Goal: Task Accomplishment & Management: Use online tool/utility

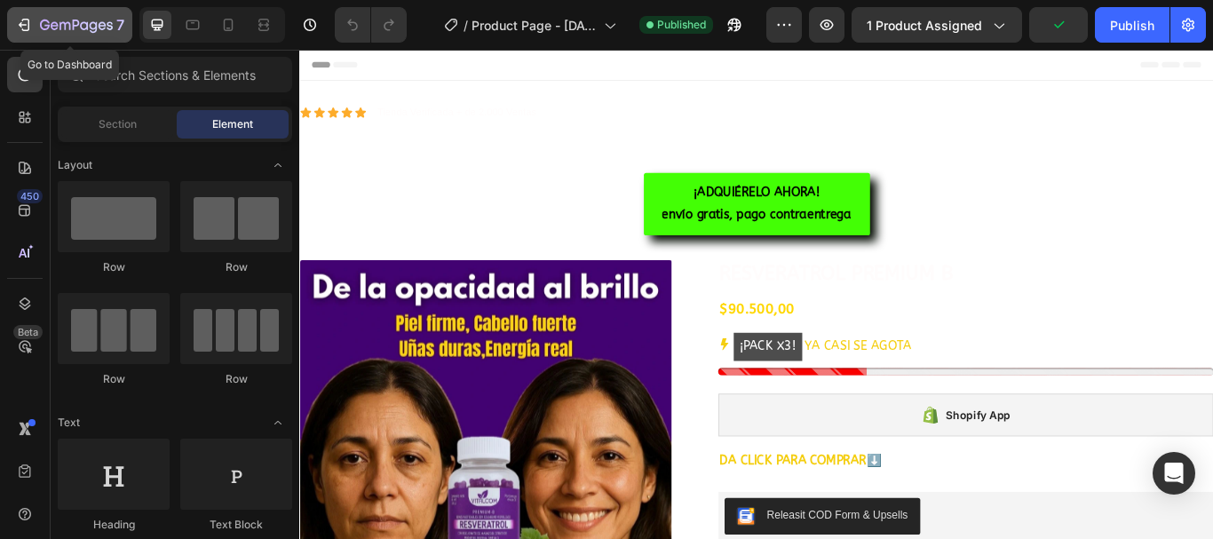
click at [36, 28] on div "7" at bounding box center [69, 24] width 109 height 21
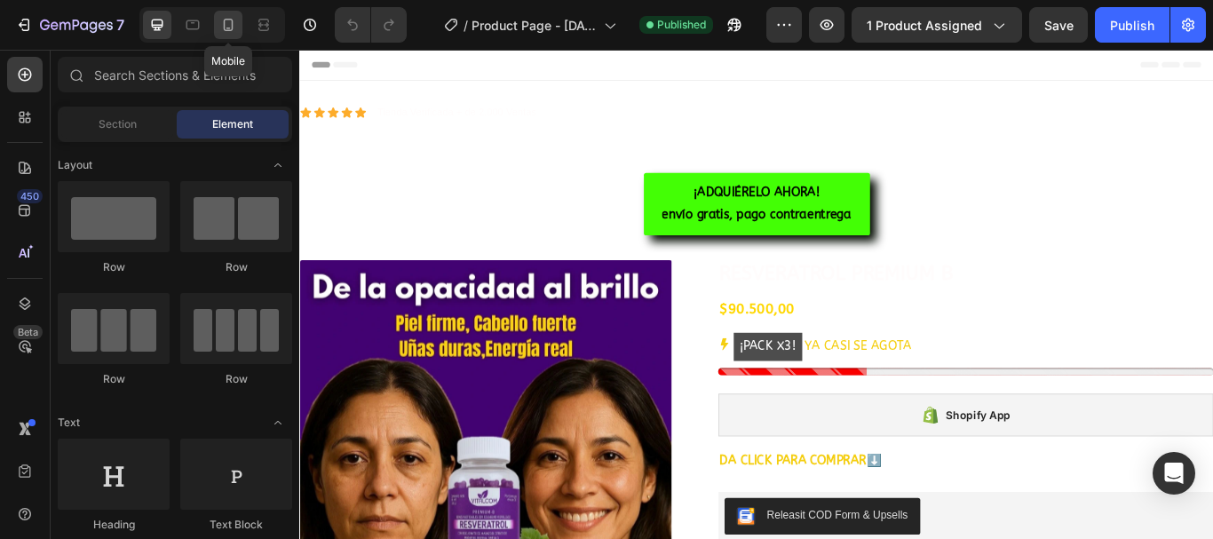
click at [220, 29] on icon at bounding box center [228, 25] width 18 height 18
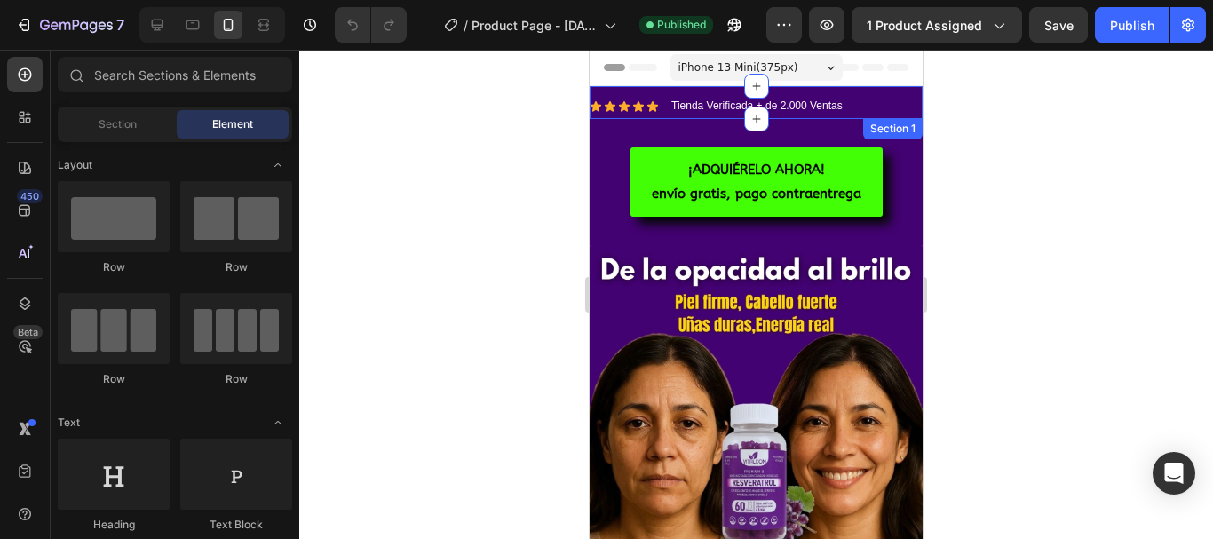
click at [610, 88] on div "Icon Icon Icon Icon Icon Icon List Tienda Verificada + de 2.000 Ventas Text Blo…" at bounding box center [756, 102] width 333 height 33
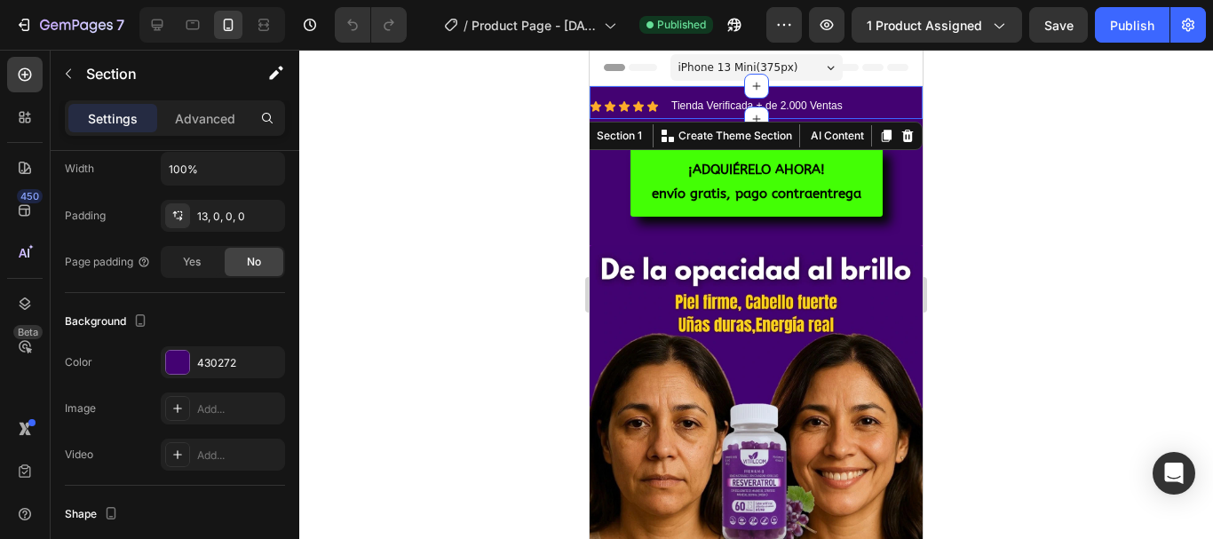
scroll to position [599, 0]
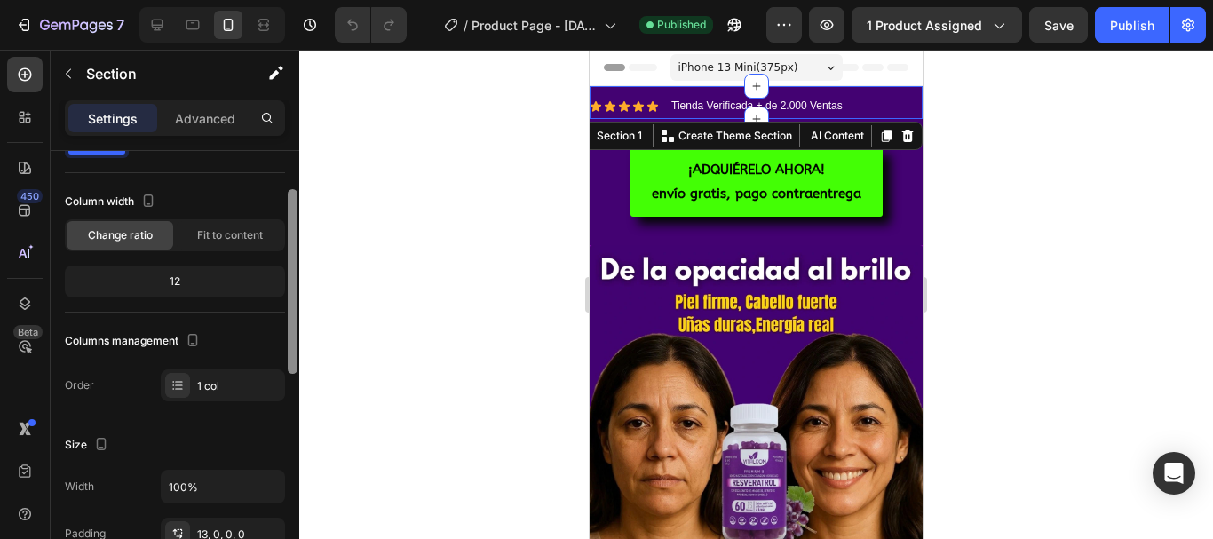
drag, startPoint x: 293, startPoint y: 187, endPoint x: 409, endPoint y: 217, distance: 119.1
click at [409, 0] on div "7 / Product Page - [DATE] 13:44:18 Published Preview 1 product assigned Save Pu…" at bounding box center [606, 0] width 1213 height 0
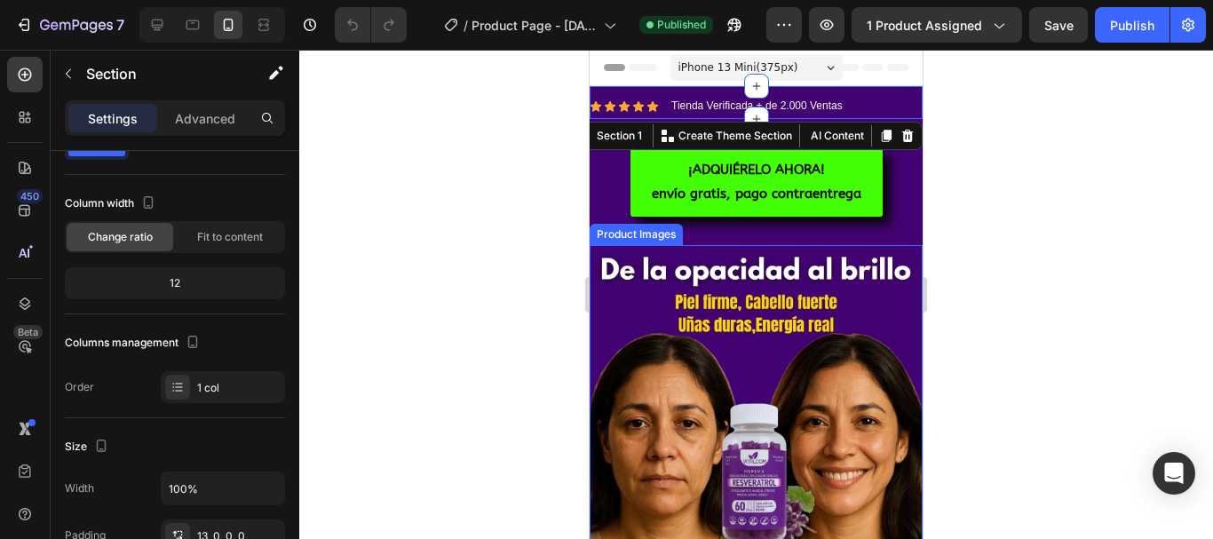
click at [646, 292] on img at bounding box center [756, 411] width 333 height 333
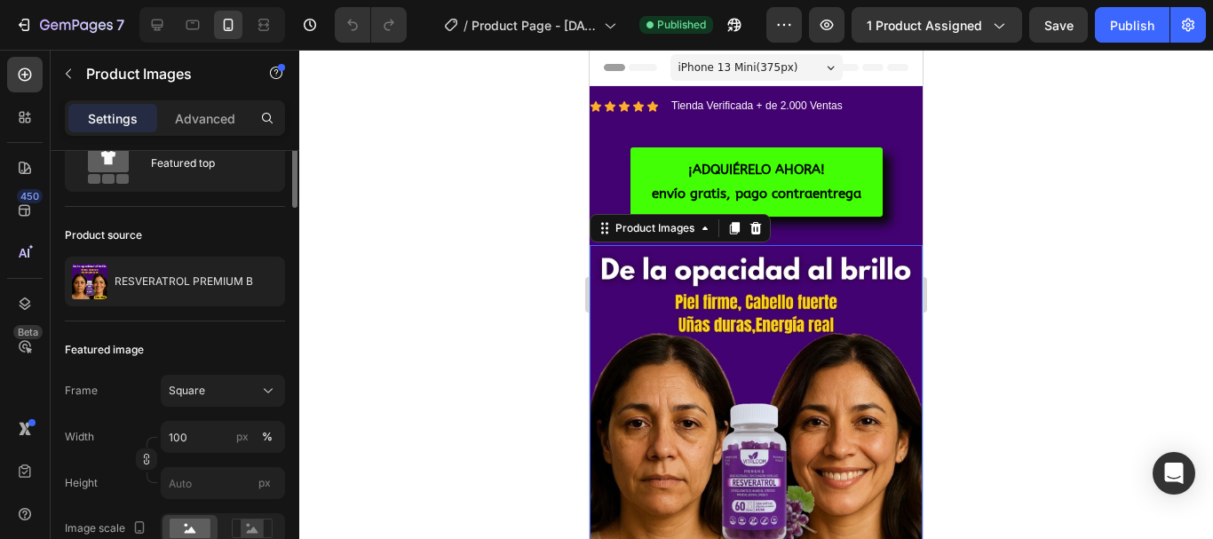
scroll to position [0, 0]
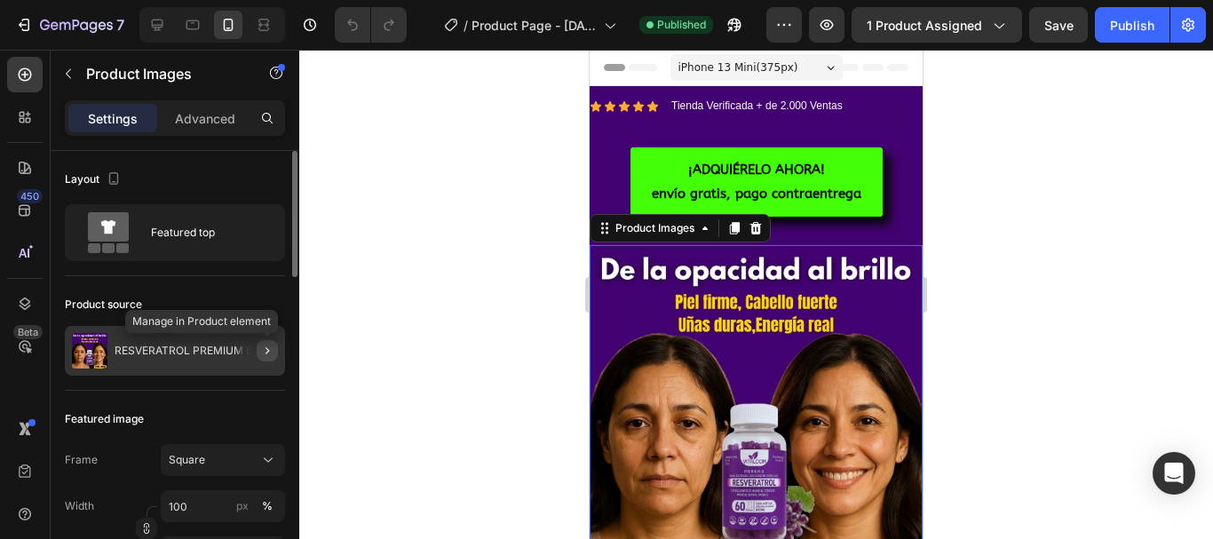
click at [271, 346] on icon "button" at bounding box center [267, 351] width 14 height 14
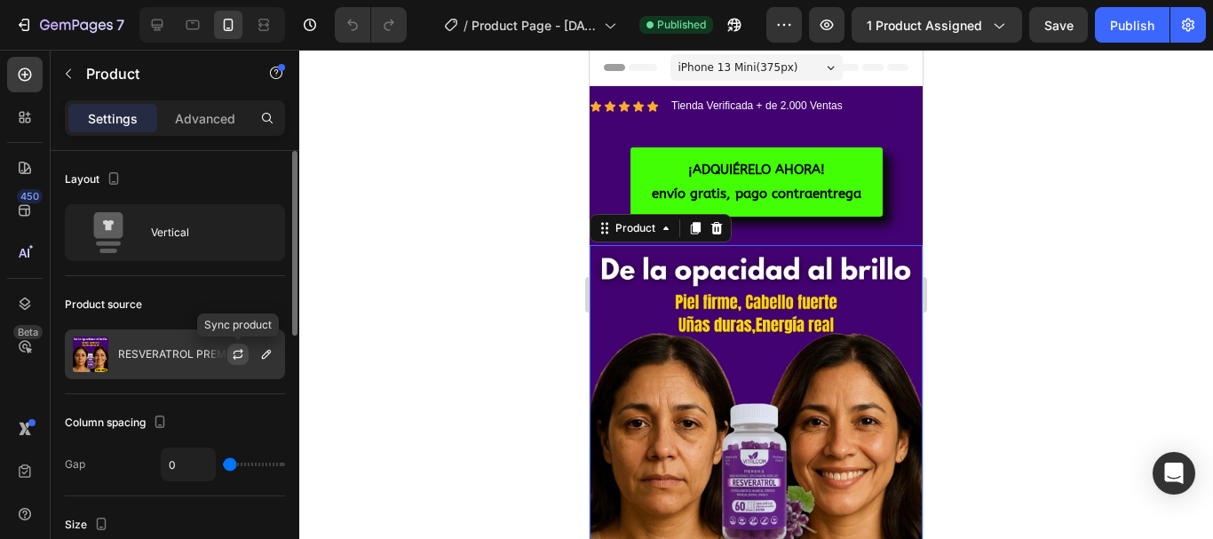
click at [237, 353] on icon "button" at bounding box center [238, 354] width 14 height 14
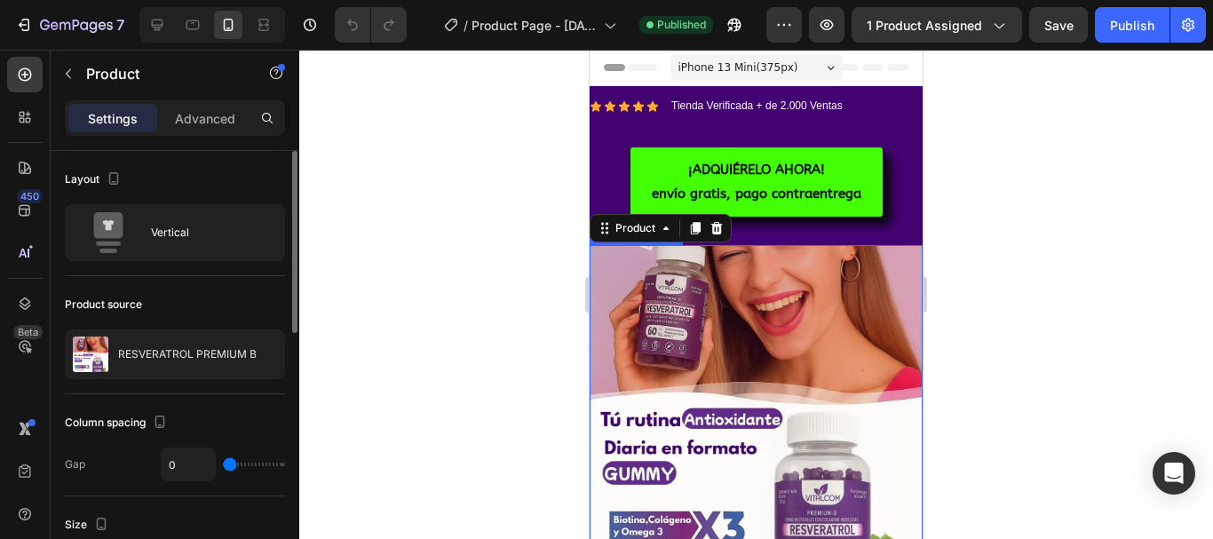
click at [961, 324] on div at bounding box center [756, 294] width 914 height 489
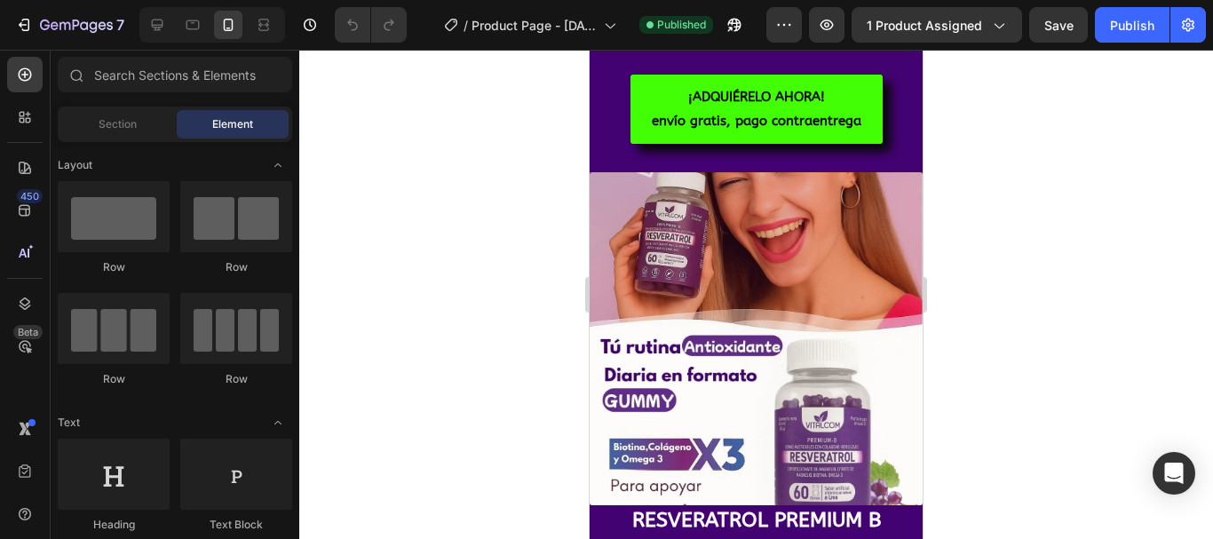
scroll to position [58, 0]
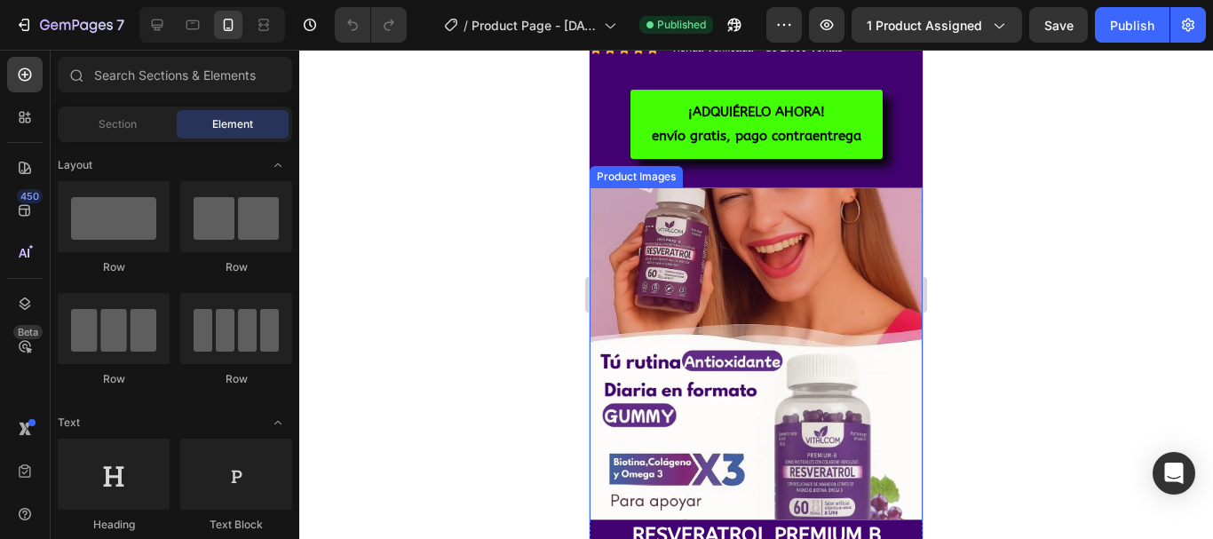
click at [796, 263] on img at bounding box center [756, 353] width 333 height 333
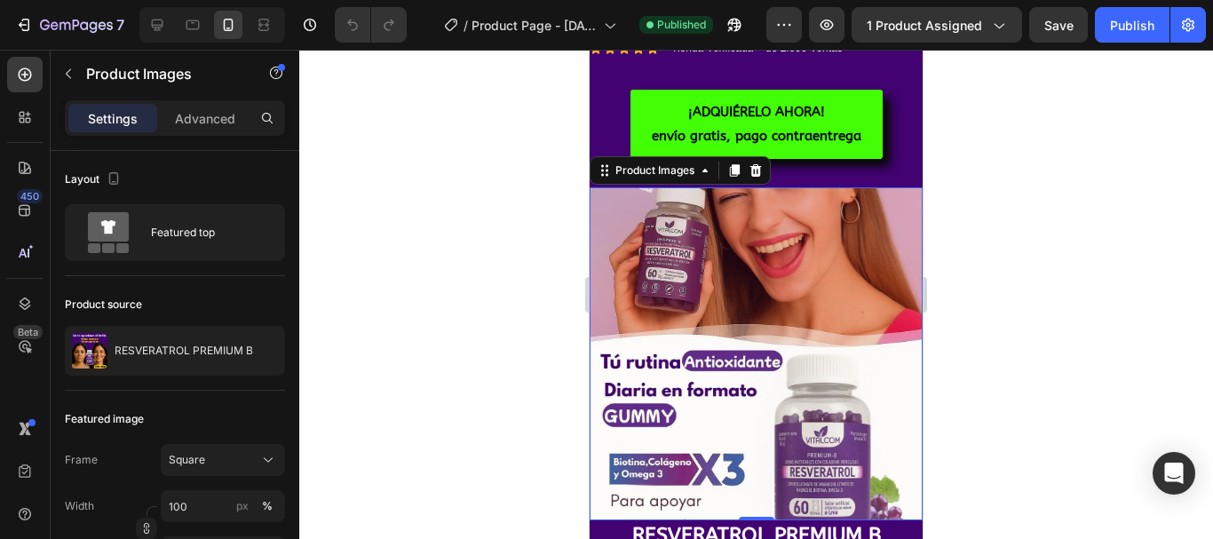
click at [980, 277] on div at bounding box center [756, 294] width 914 height 489
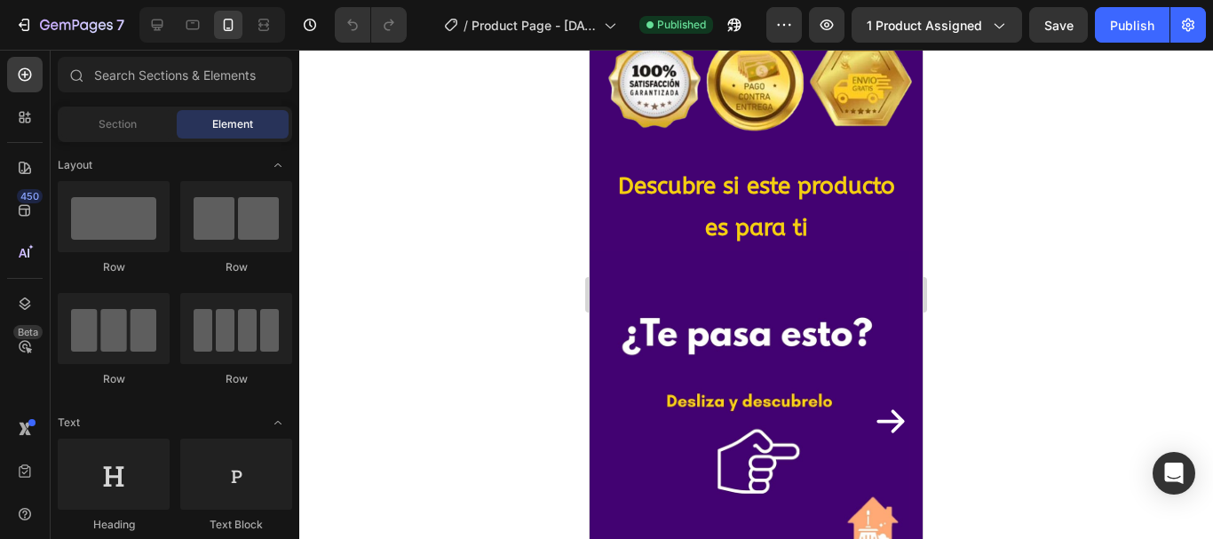
scroll to position [871, 0]
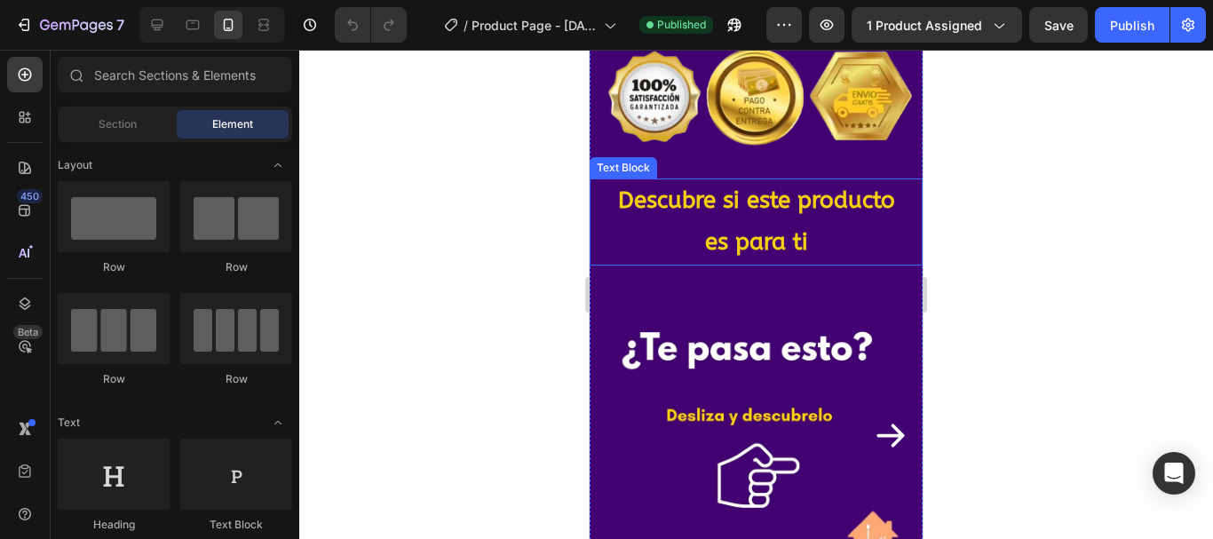
click at [814, 231] on p "es para ti" at bounding box center [757, 243] width 330 height 42
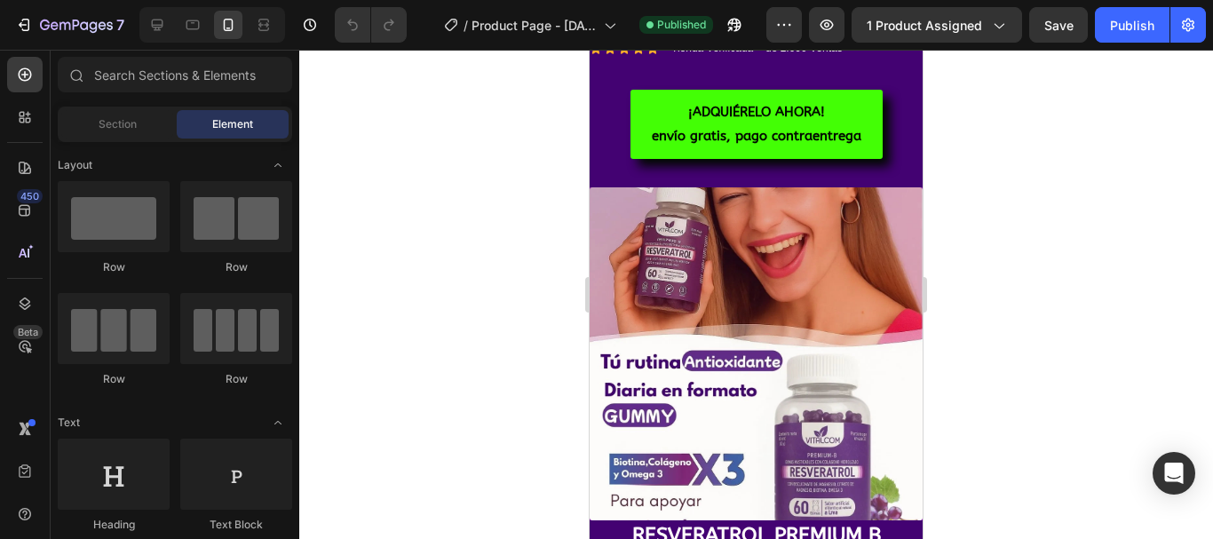
scroll to position [0, 0]
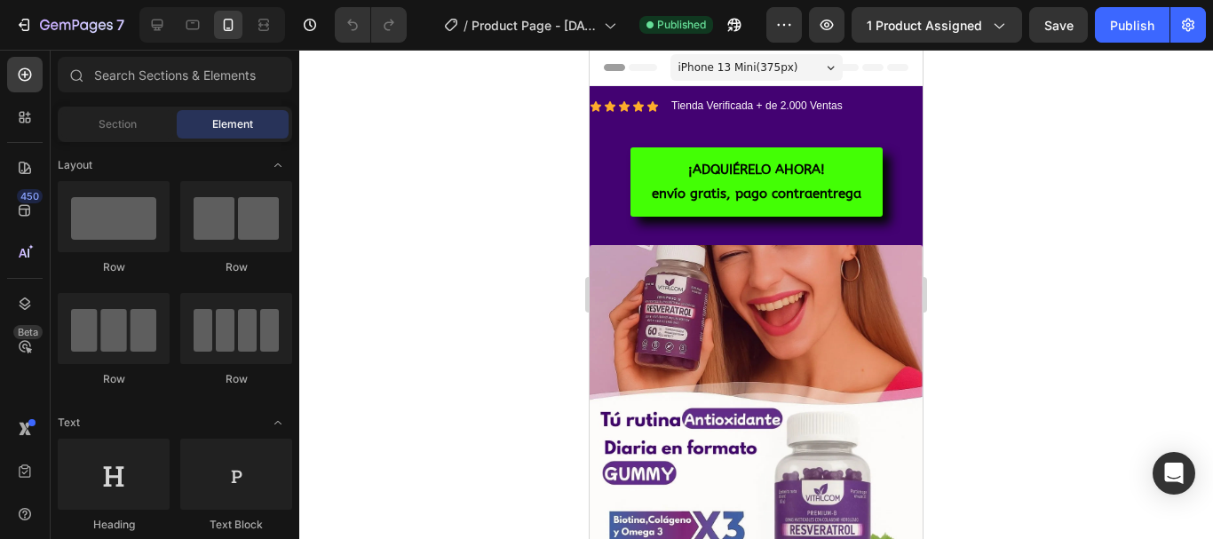
drag, startPoint x: 915, startPoint y: 131, endPoint x: 1513, endPoint y: 109, distance: 599.0
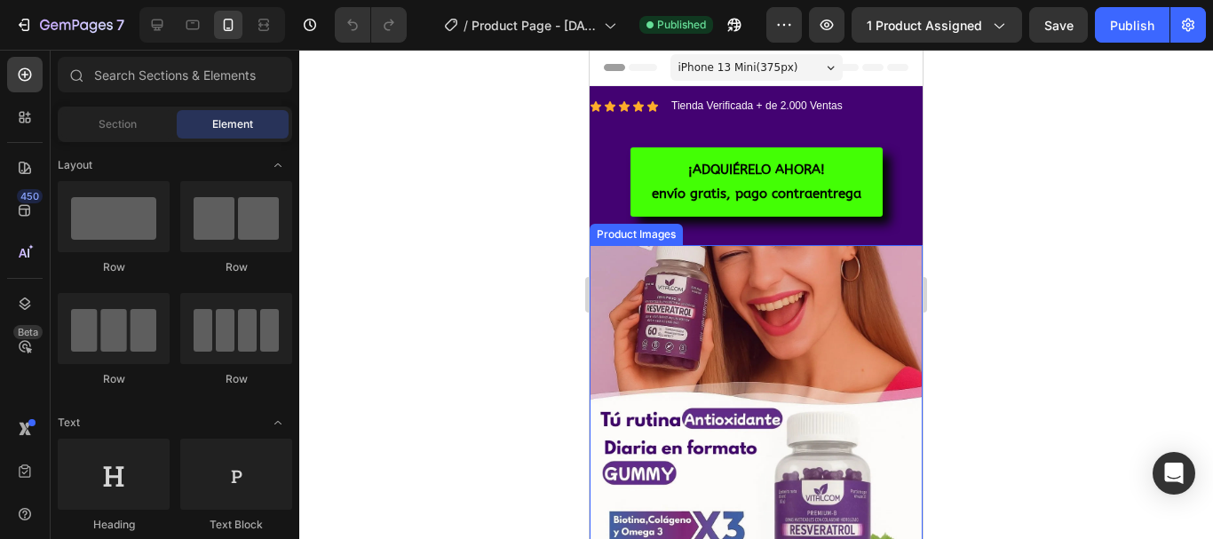
click at [718, 338] on img at bounding box center [756, 411] width 333 height 333
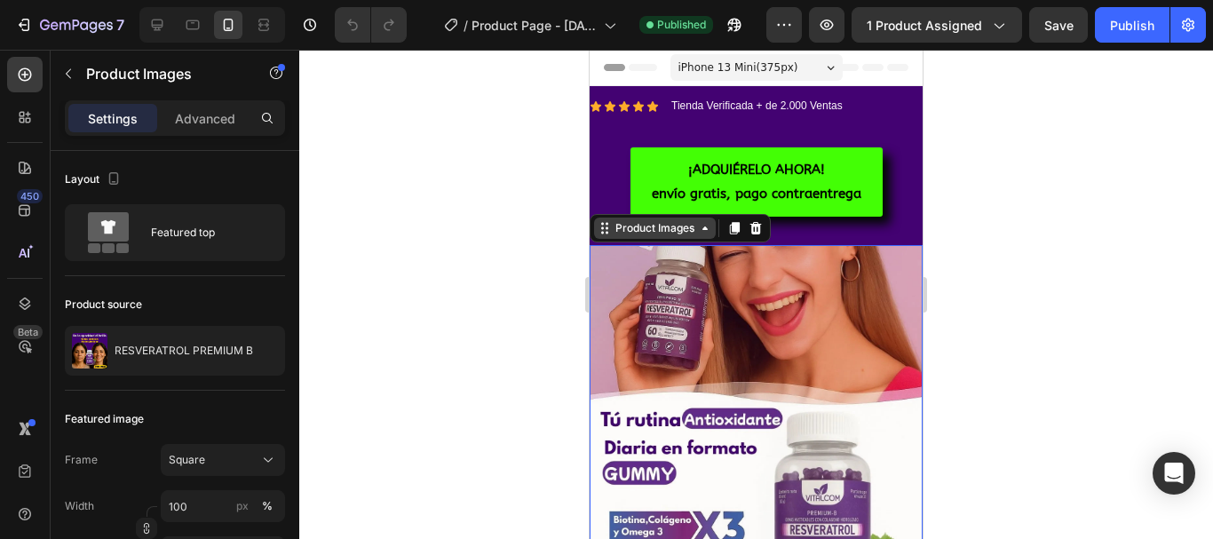
click at [695, 231] on div "Product Images" at bounding box center [655, 228] width 86 height 16
click at [700, 280] on img at bounding box center [756, 411] width 333 height 333
click at [647, 414] on img at bounding box center [756, 411] width 333 height 333
click at [534, 370] on div at bounding box center [756, 294] width 914 height 489
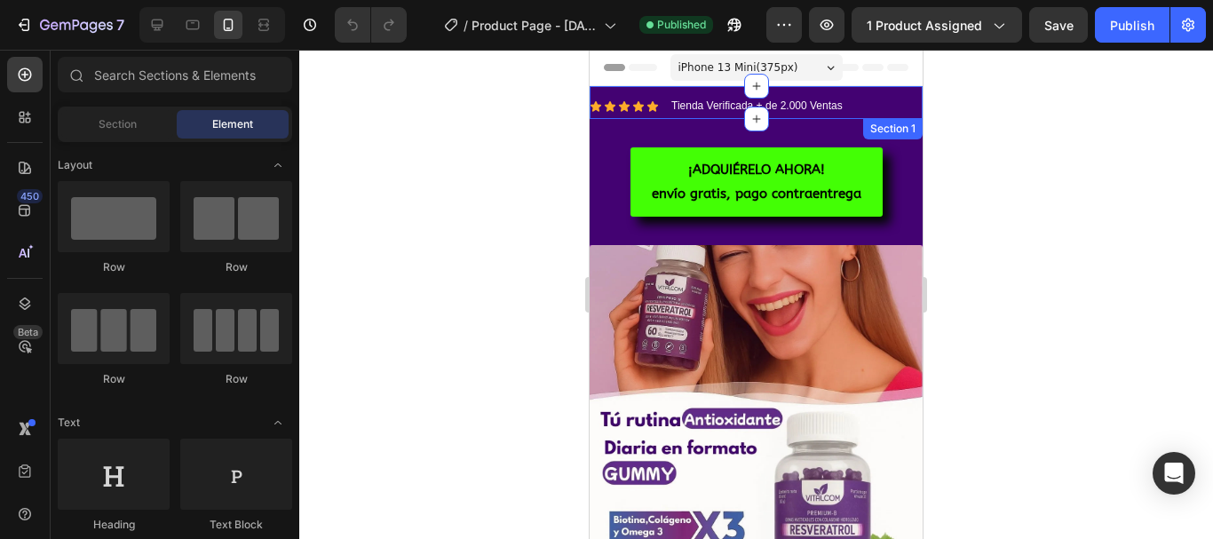
click at [646, 92] on div "Icon Icon Icon Icon Icon Icon List Tienda Verificada + de 2.000 Ventas Text Blo…" at bounding box center [756, 102] width 333 height 33
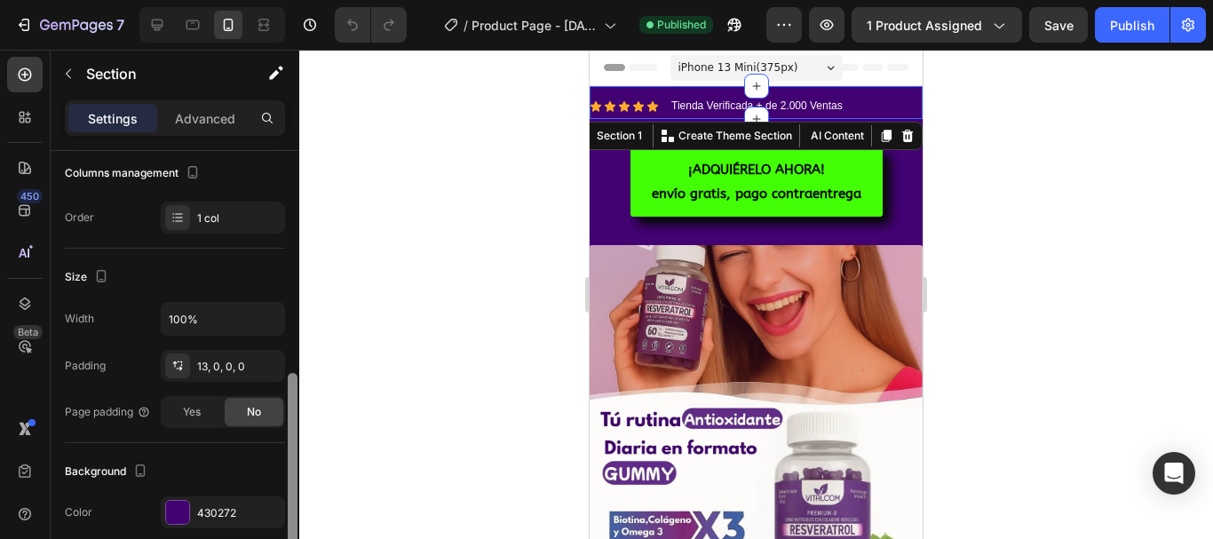
scroll to position [327, 0]
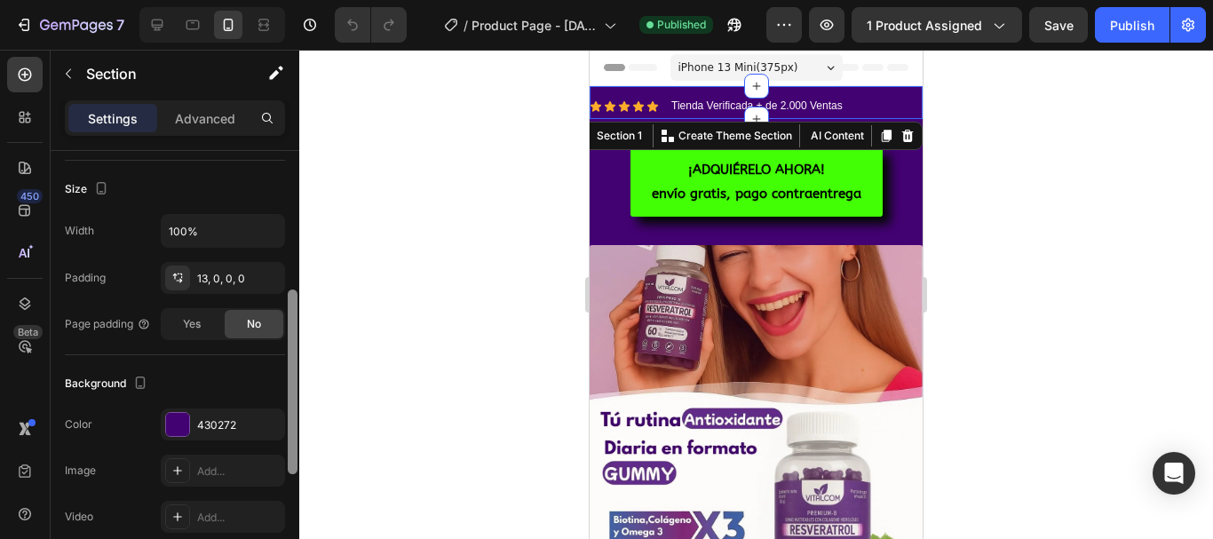
drag, startPoint x: 295, startPoint y: 197, endPoint x: 262, endPoint y: 336, distance: 142.4
click at [262, 336] on div "Layout Column width Change ratio Fit to content 12 Columns management Order 1 c…" at bounding box center [175, 370] width 249 height 439
click at [198, 420] on div "430272" at bounding box center [223, 425] width 52 height 16
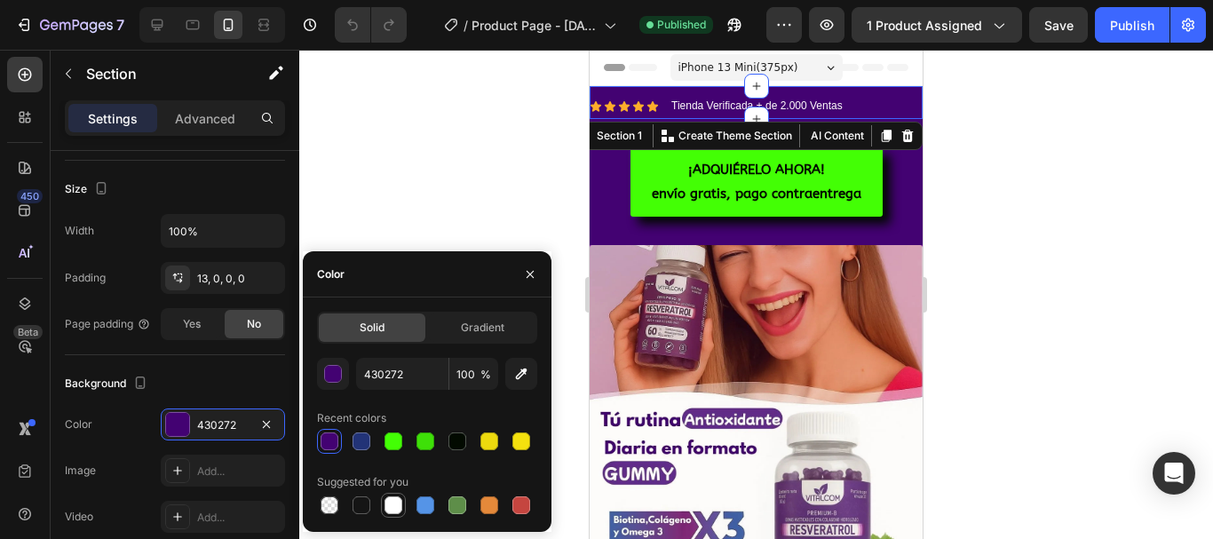
click at [385, 503] on div at bounding box center [394, 505] width 18 height 18
type input "FFFFFF"
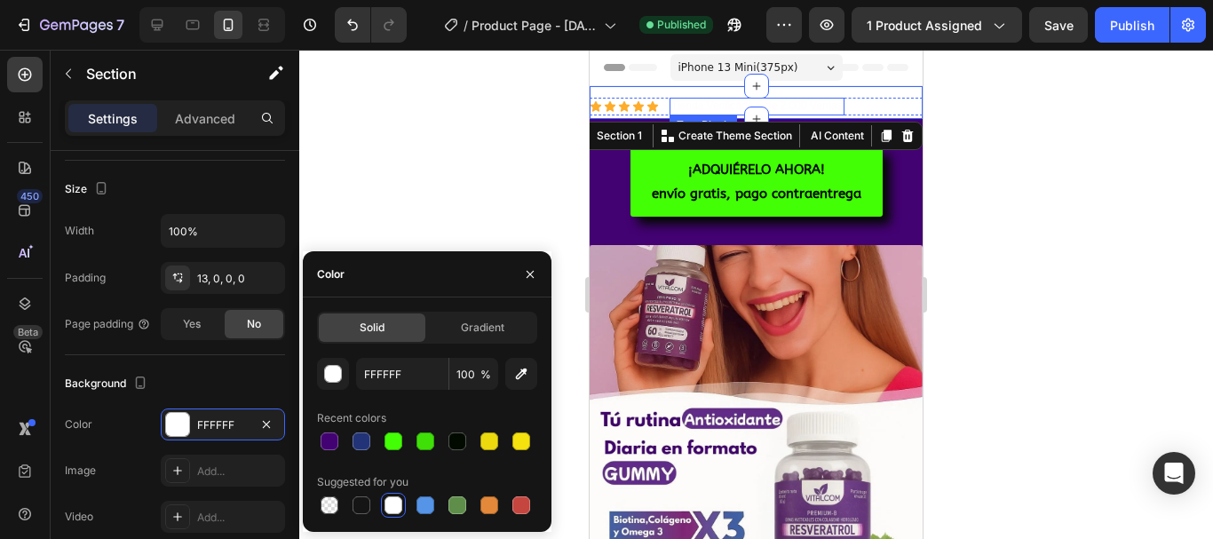
click at [688, 104] on p "Tienda Verificada + de 2.000 Ventas" at bounding box center [756, 106] width 171 height 14
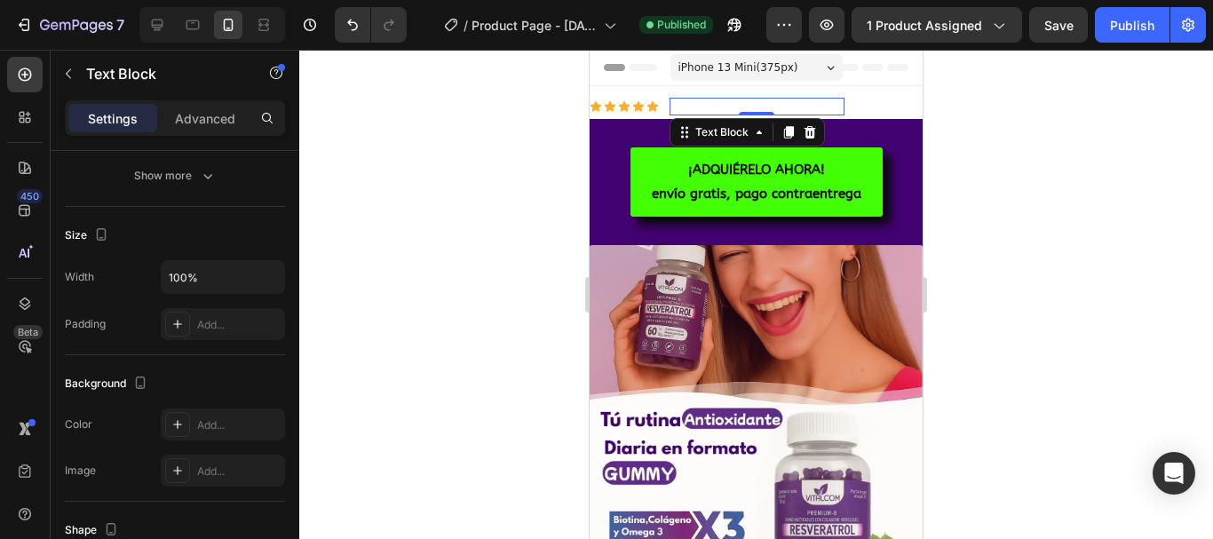
scroll to position [0, 0]
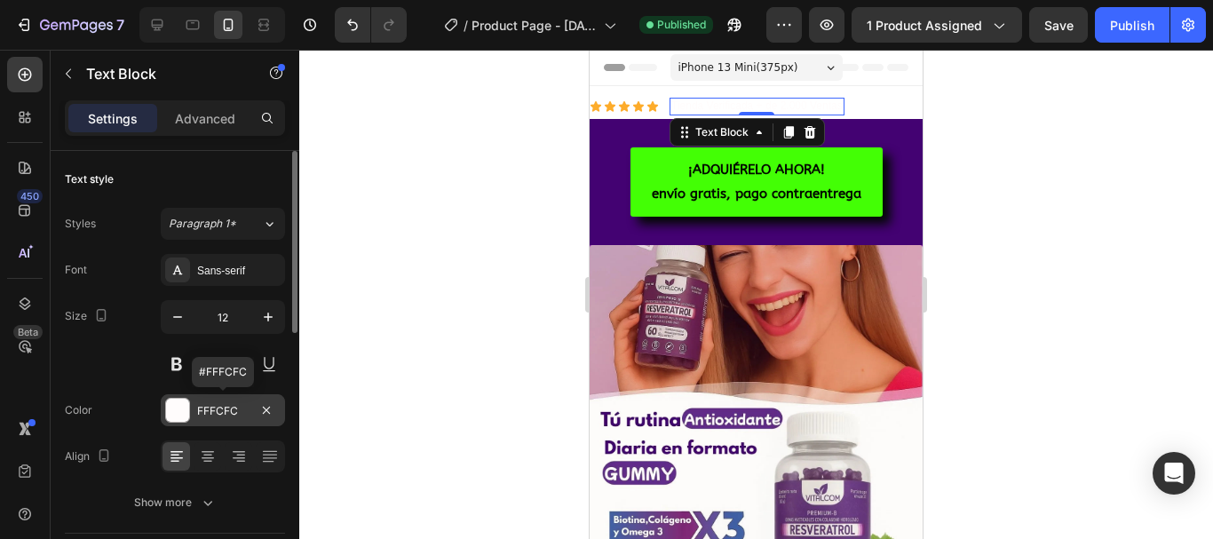
click at [184, 407] on div at bounding box center [177, 410] width 23 height 23
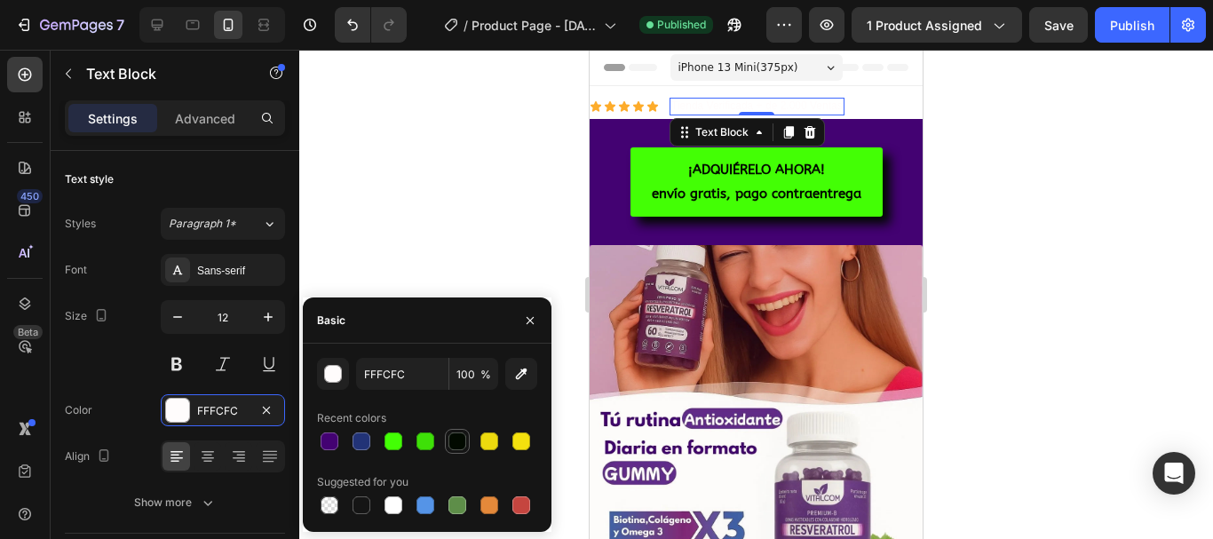
click at [447, 440] on div at bounding box center [457, 441] width 21 height 21
type input "020A00"
click at [433, 254] on div at bounding box center [756, 294] width 914 height 489
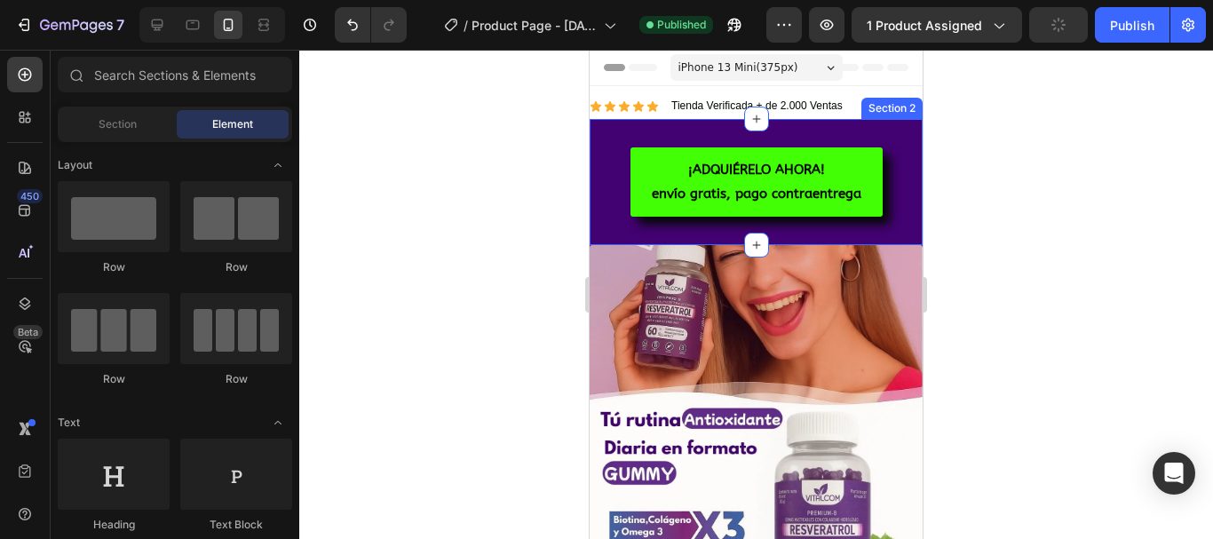
click at [633, 131] on div "¡ADQUIÉRELO AHORA! envío gratis, pago contraentrega Button Section 2" at bounding box center [756, 182] width 333 height 126
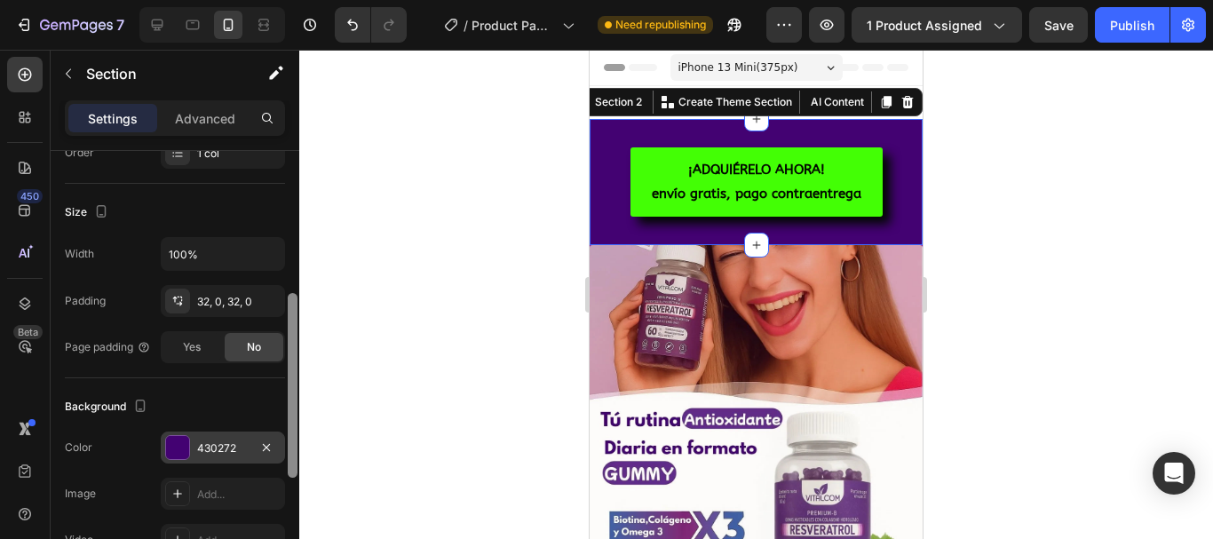
scroll to position [314, 0]
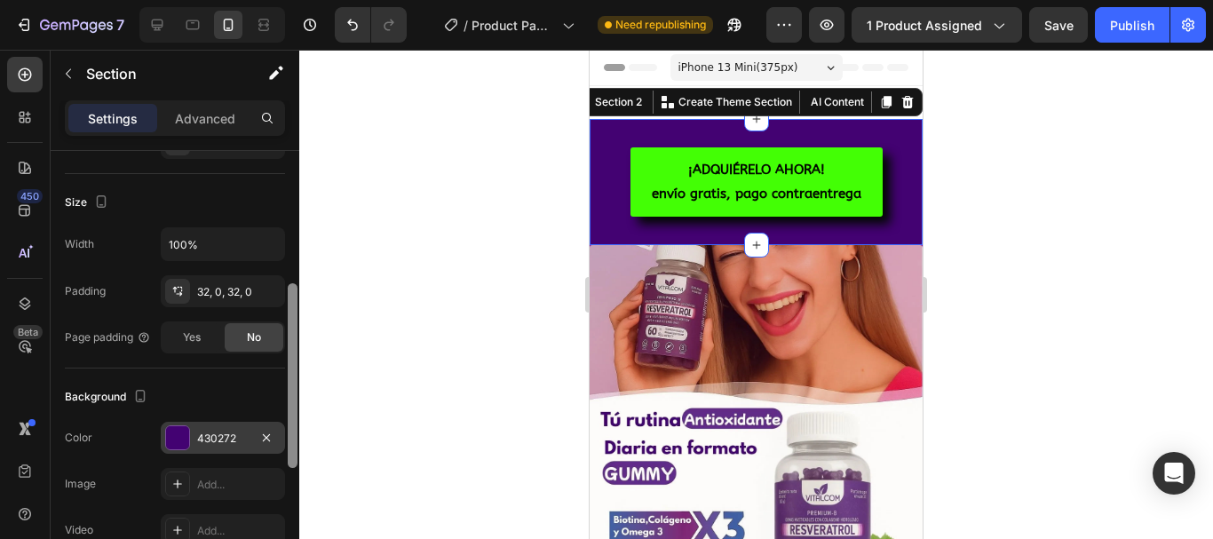
drag, startPoint x: 294, startPoint y: 298, endPoint x: 282, endPoint y: 431, distance: 133.8
click at [282, 431] on div "Layout Column width Change ratio Fit to content 12 Columns management Order 1 c…" at bounding box center [175, 370] width 249 height 439
click at [200, 441] on div "430272" at bounding box center [223, 439] width 52 height 16
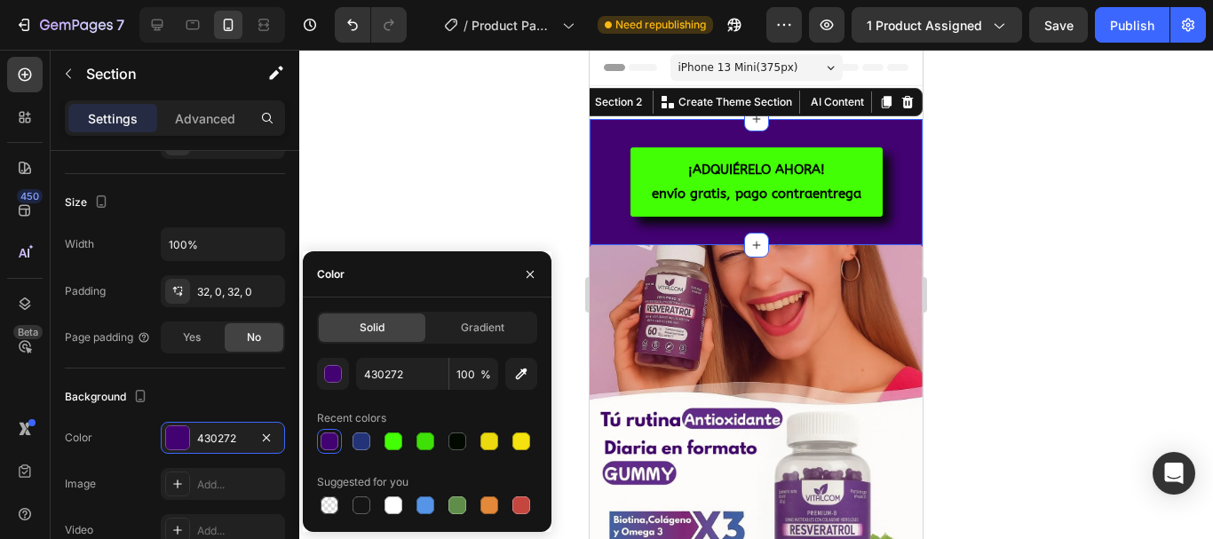
click at [323, 492] on div "Suggested for you" at bounding box center [427, 482] width 220 height 28
click at [396, 504] on div at bounding box center [394, 505] width 18 height 18
type input "FFFFFF"
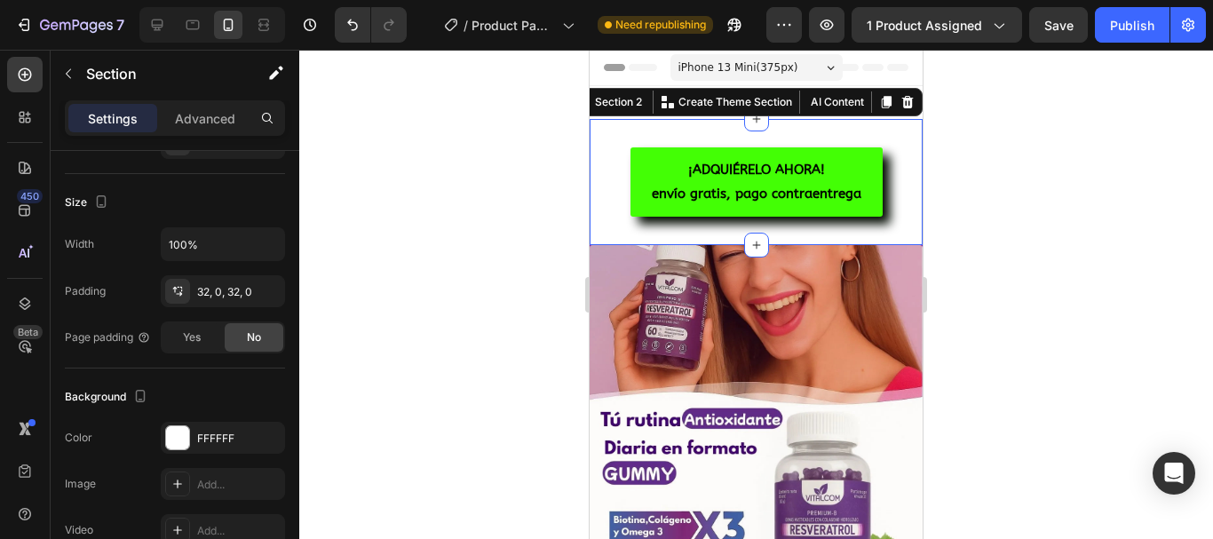
click at [473, 179] on div at bounding box center [756, 294] width 914 height 489
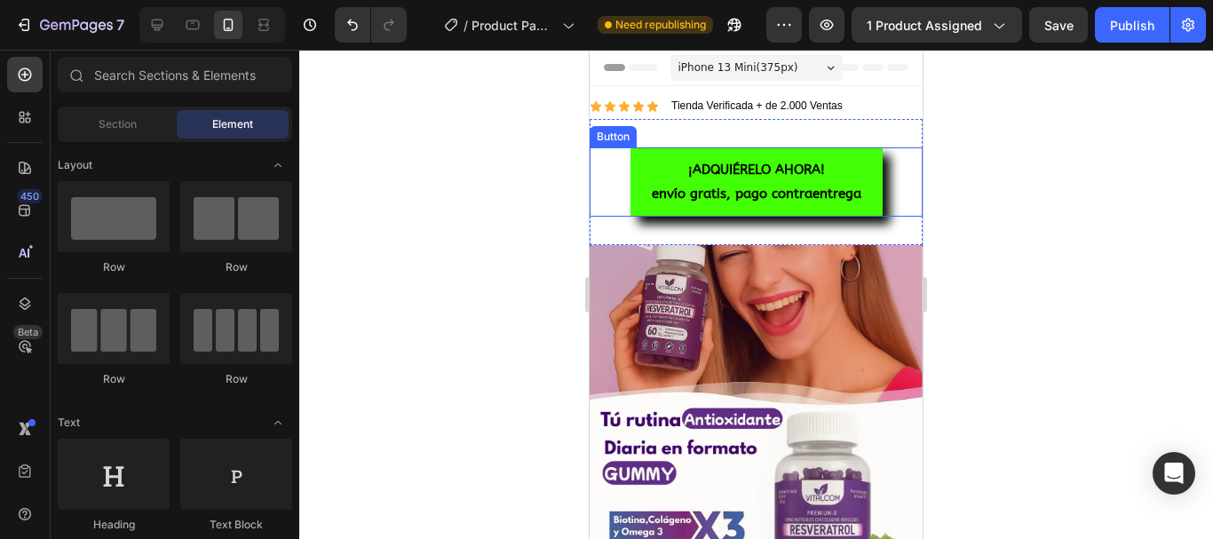
click at [887, 177] on div "¡ADQUIÉRELO AHORA! envío gratis, pago contraentrega Button" at bounding box center [756, 181] width 333 height 69
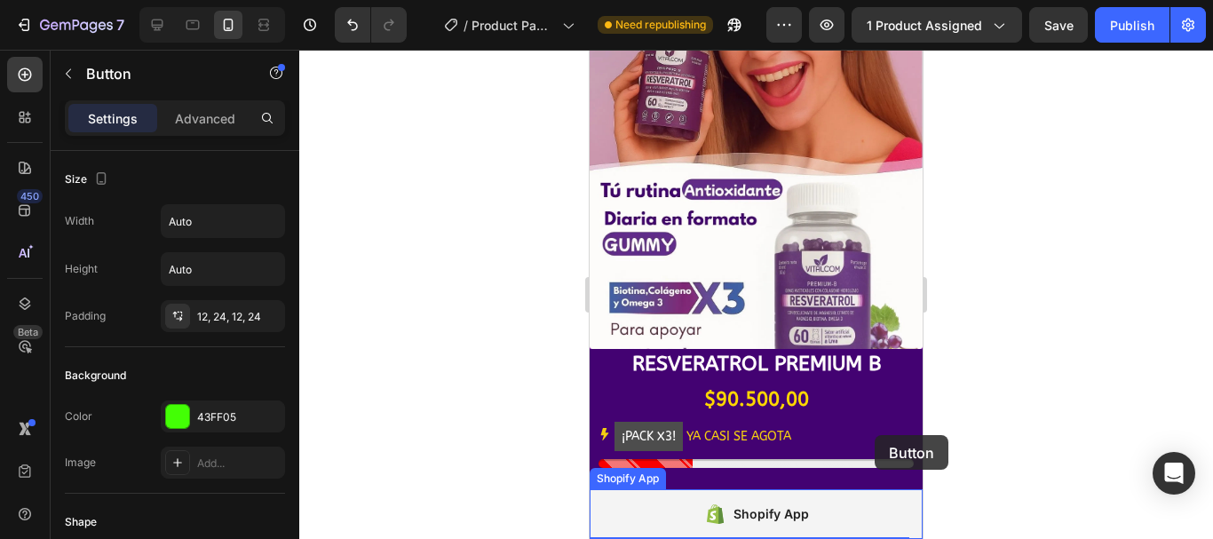
scroll to position [322, 0]
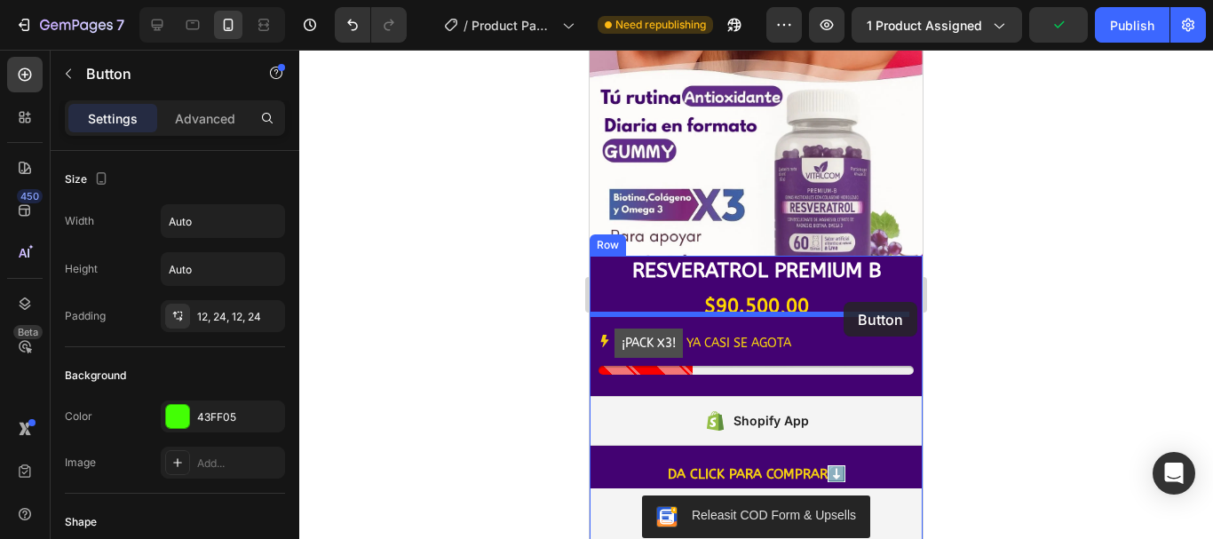
drag, startPoint x: 884, startPoint y: 185, endPoint x: 842, endPoint y: 305, distance: 127.0
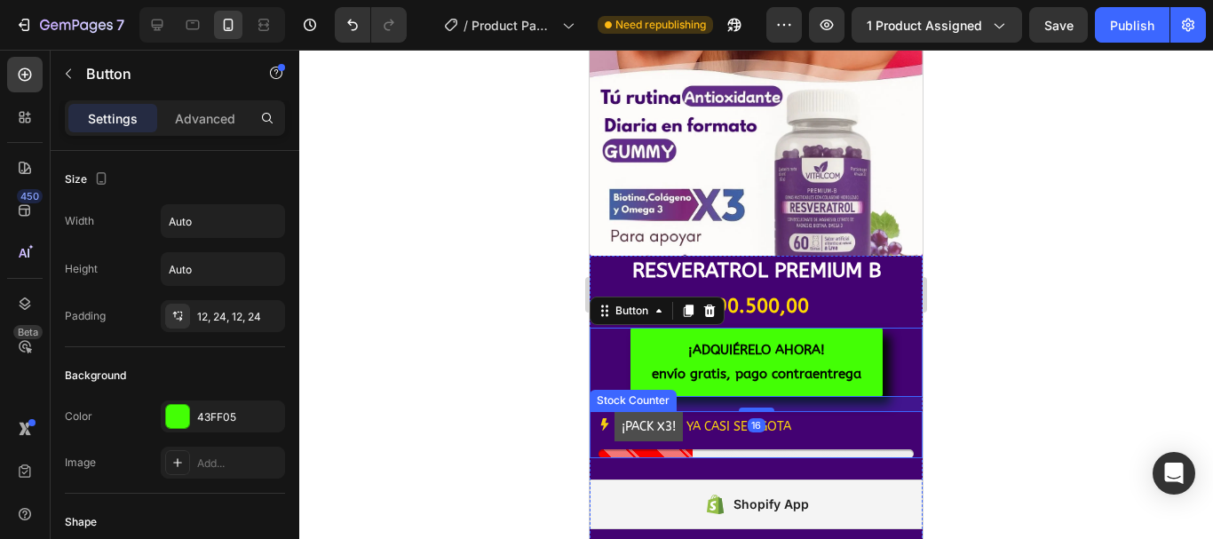
click at [833, 413] on div "¡PACK X3! YA CASI SE AGOTA" at bounding box center [756, 426] width 315 height 31
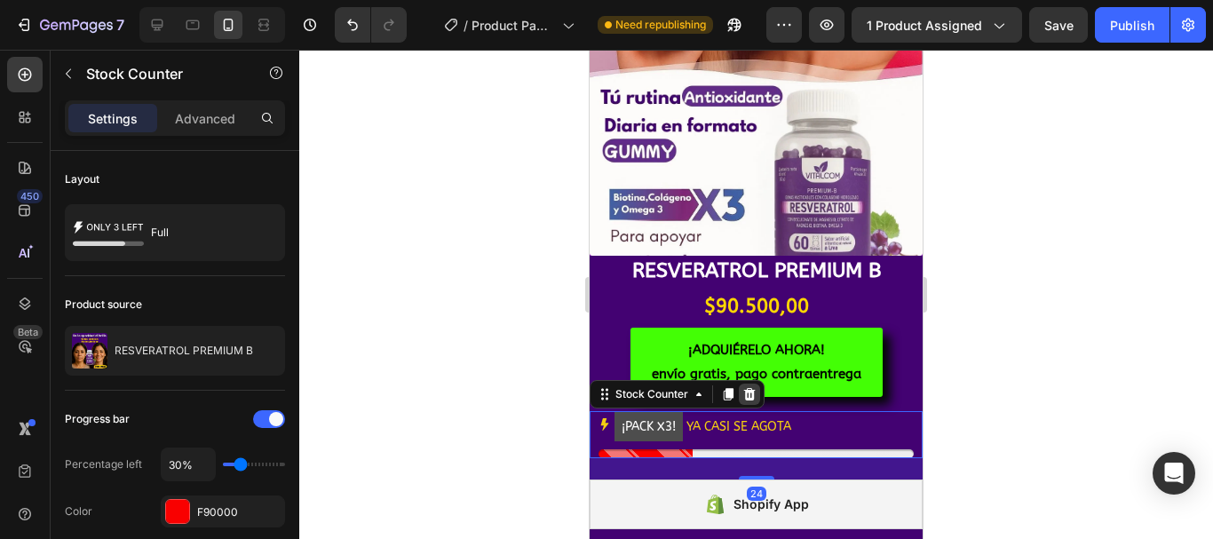
click at [746, 387] on icon at bounding box center [750, 394] width 14 height 14
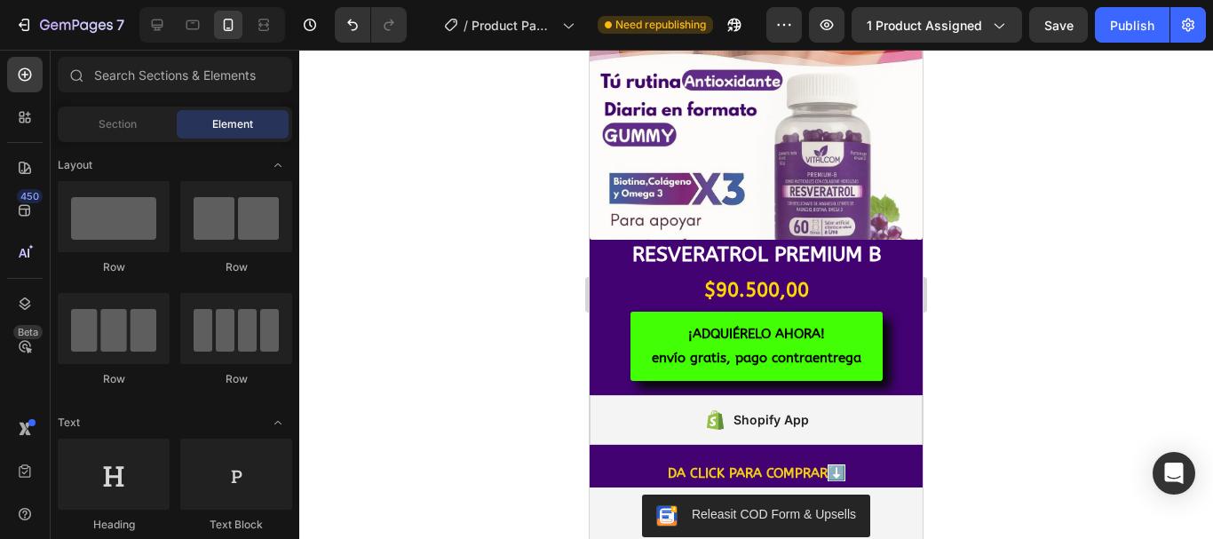
scroll to position [0, 0]
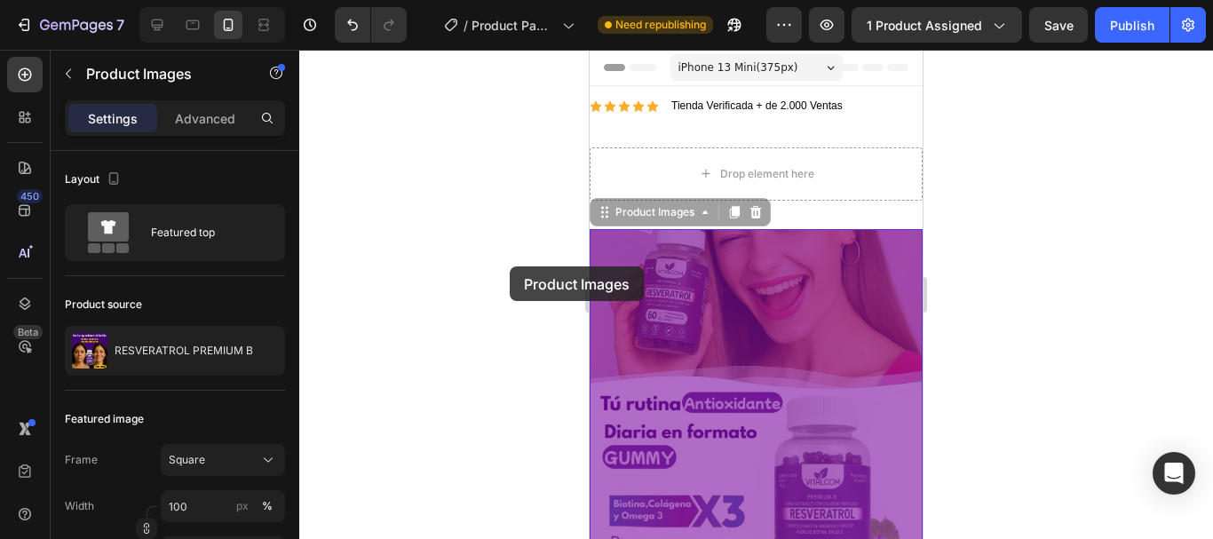
click at [510, 266] on div at bounding box center [756, 294] width 914 height 489
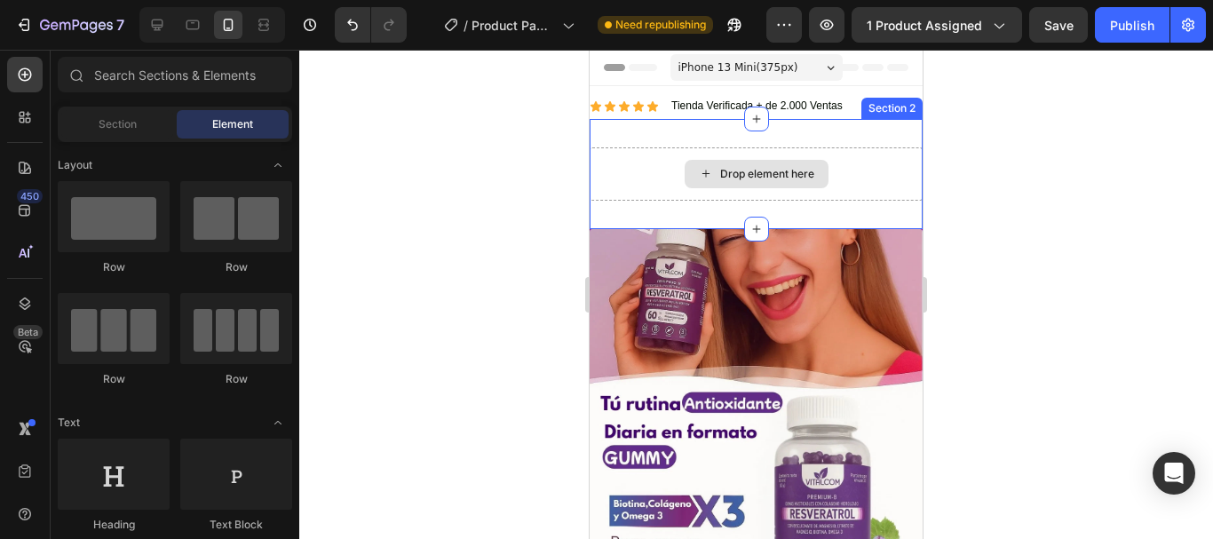
click at [685, 169] on div "Drop element here" at bounding box center [757, 174] width 144 height 28
click at [646, 177] on div "Drop element here" at bounding box center [756, 173] width 333 height 53
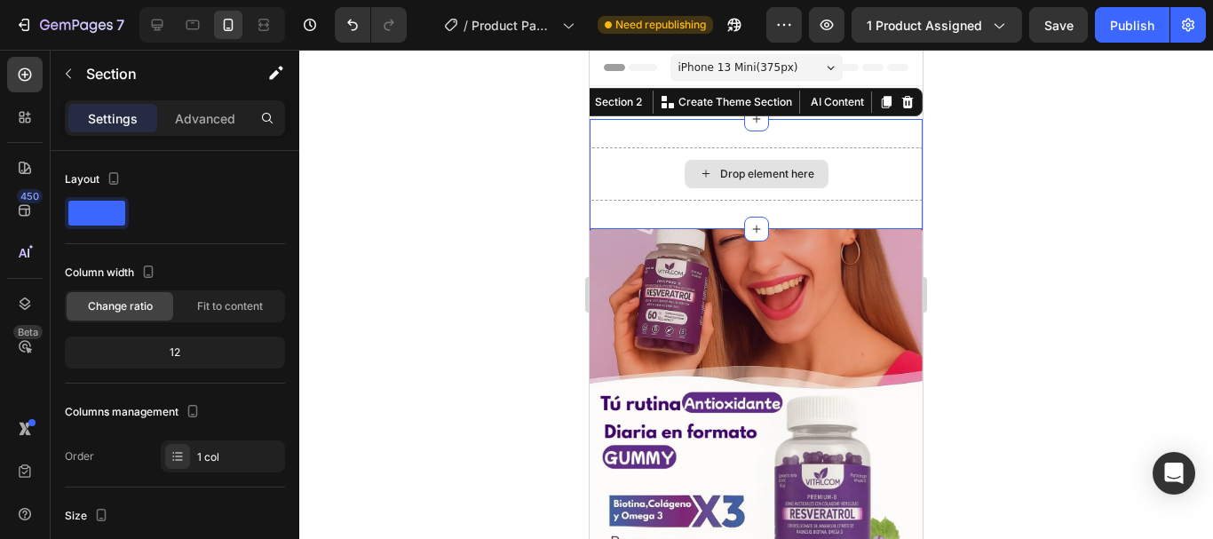
click at [621, 174] on div "Drop element here" at bounding box center [756, 173] width 333 height 53
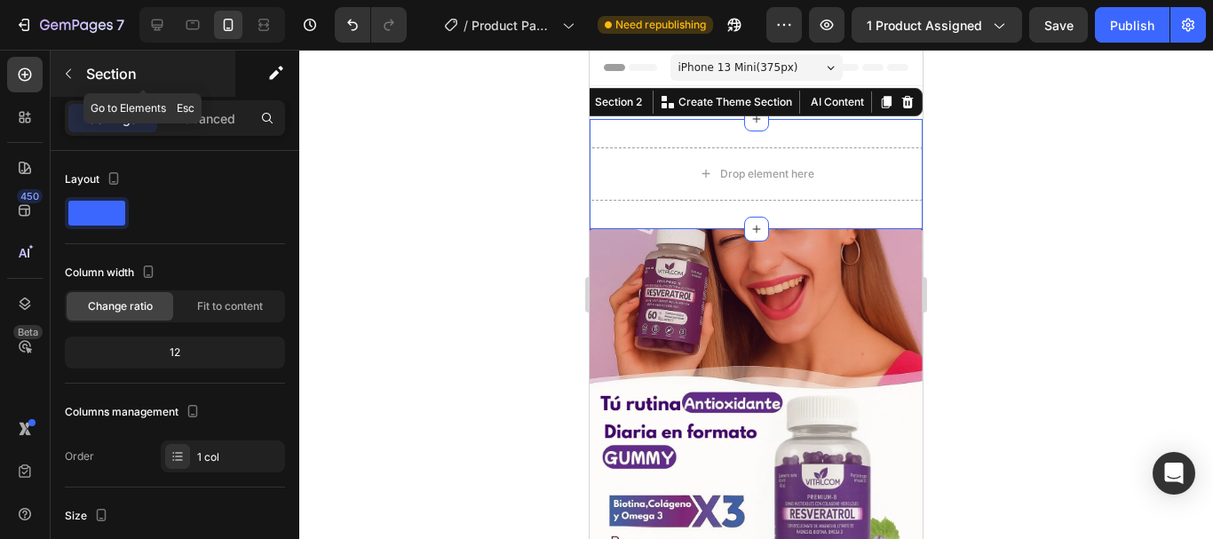
click at [73, 78] on icon "button" at bounding box center [68, 74] width 14 height 14
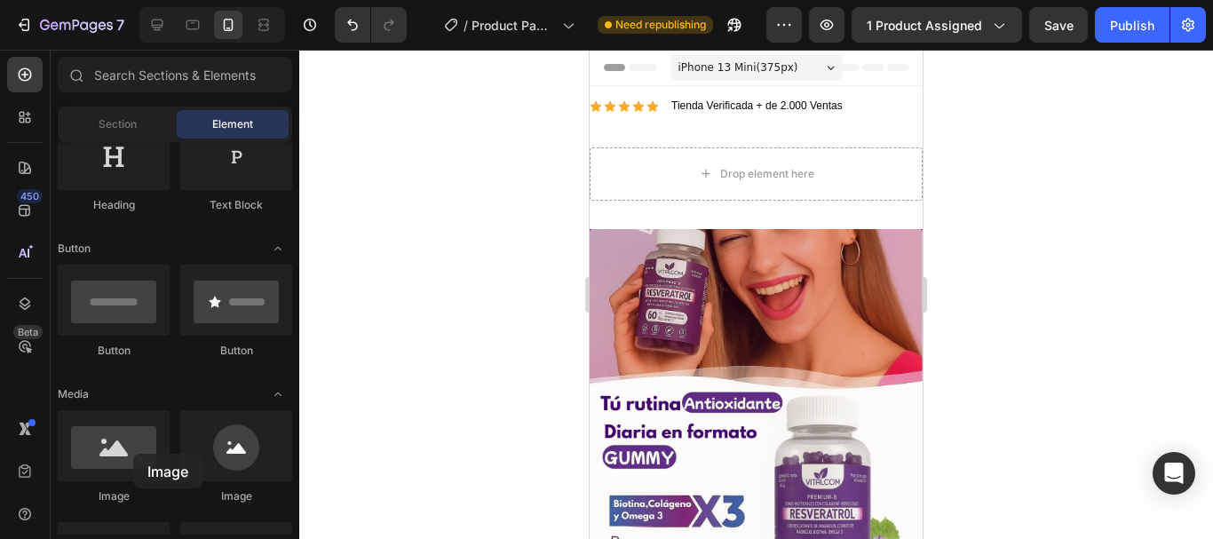
scroll to position [10, 0]
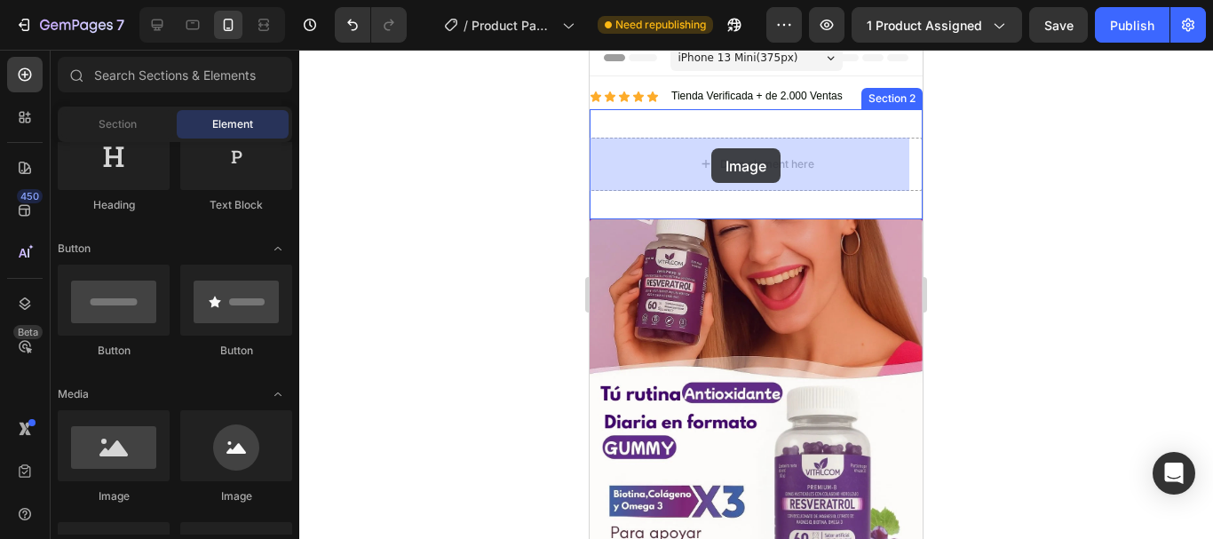
drag, startPoint x: 723, startPoint y: 504, endPoint x: 711, endPoint y: 149, distance: 354.6
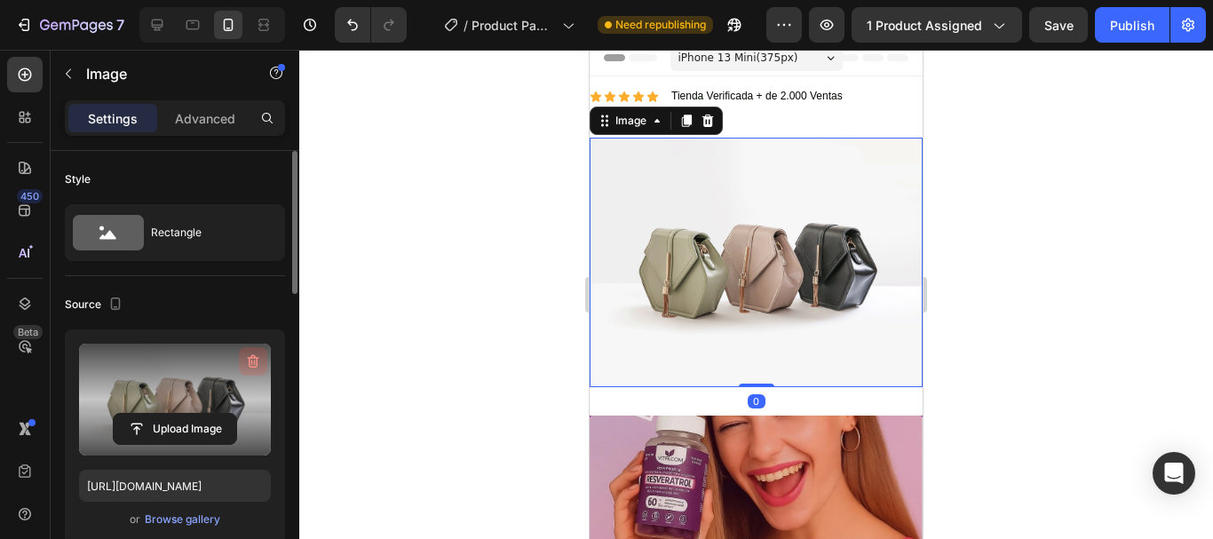
click at [254, 355] on icon "button" at bounding box center [254, 361] width 12 height 13
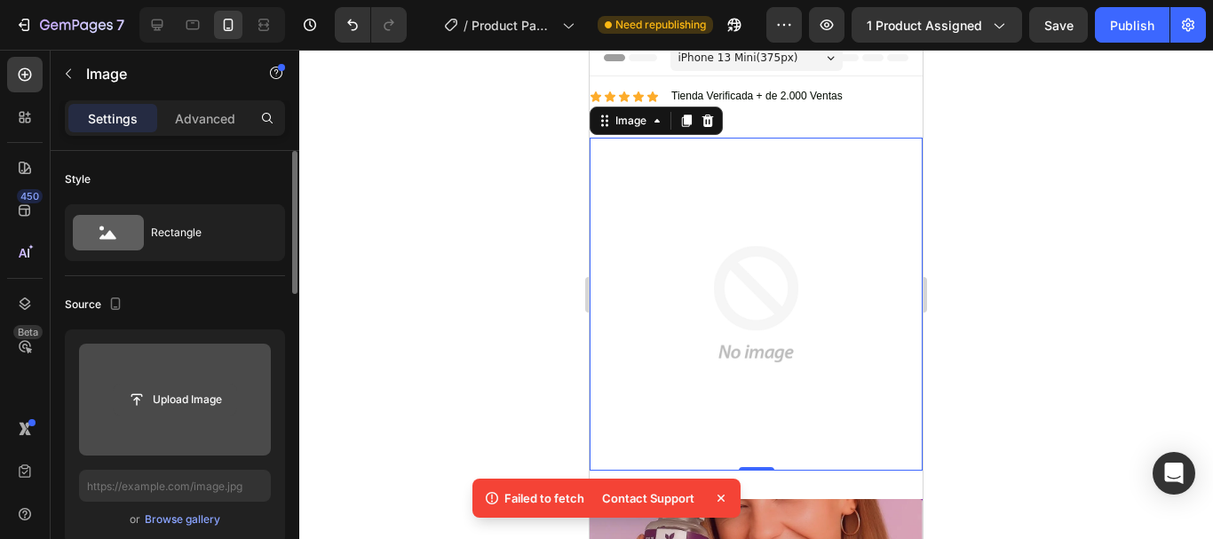
click at [167, 409] on input "file" at bounding box center [175, 400] width 123 height 30
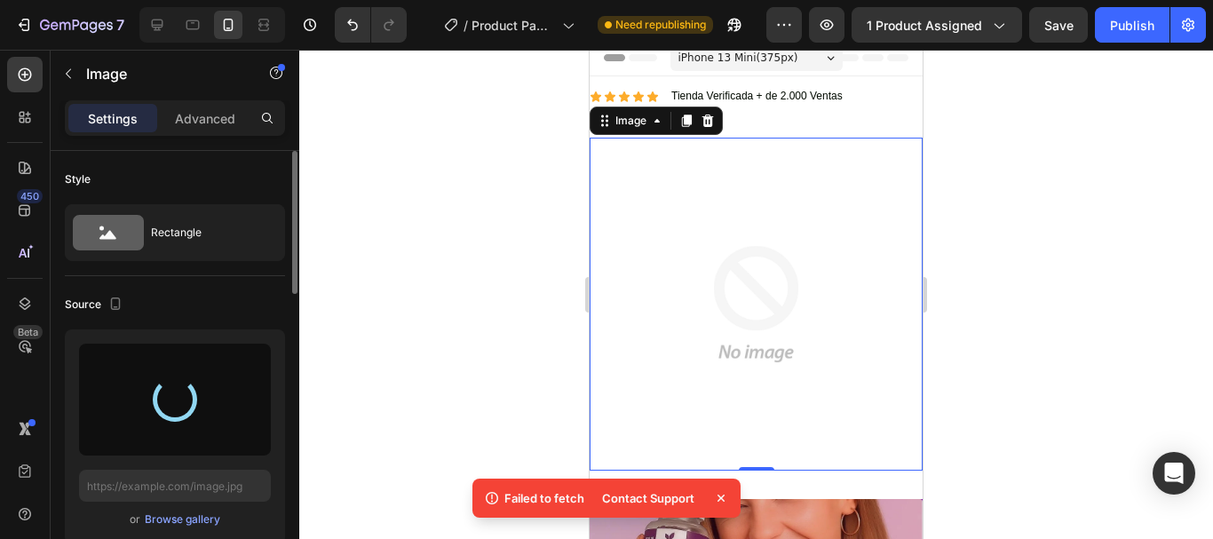
type input "[URL][DOMAIN_NAME]"
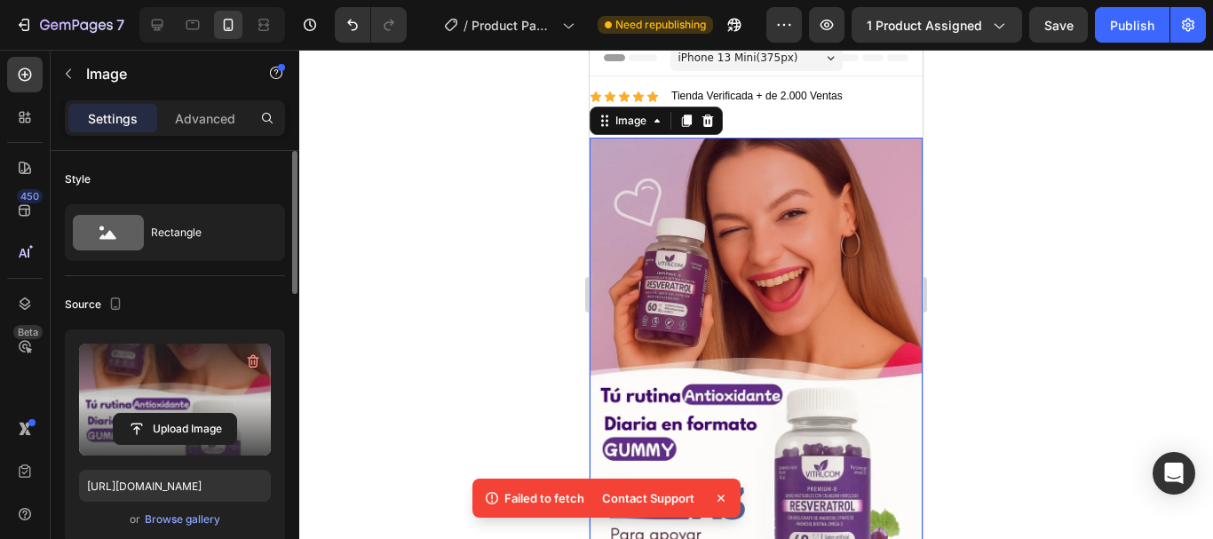
click at [965, 147] on div at bounding box center [756, 294] width 914 height 489
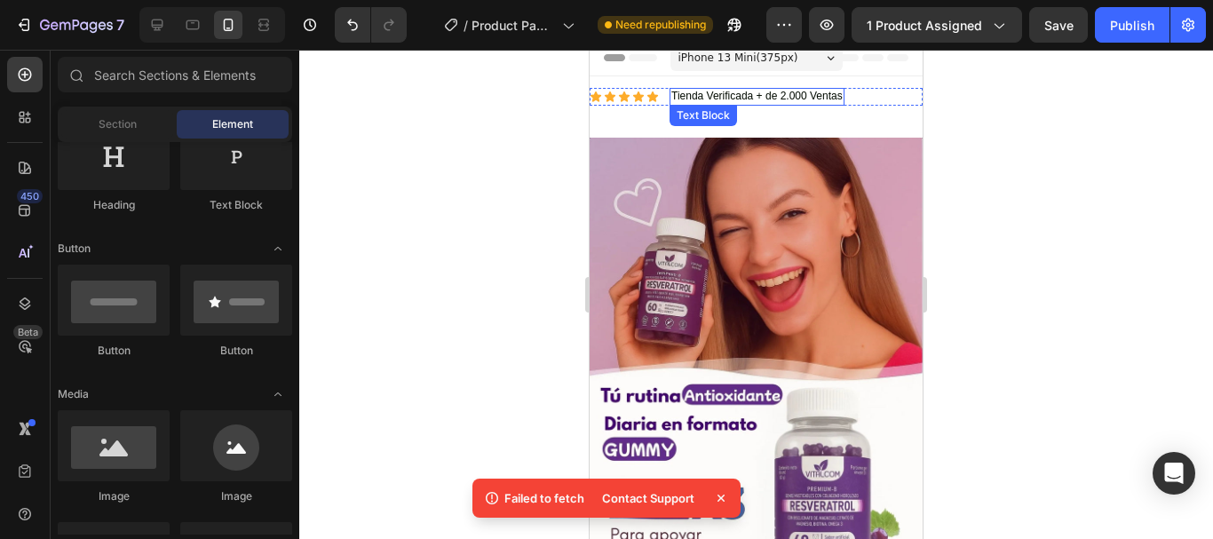
click at [803, 103] on p "Tienda Verificada + de 2.000 Ventas" at bounding box center [756, 97] width 171 height 14
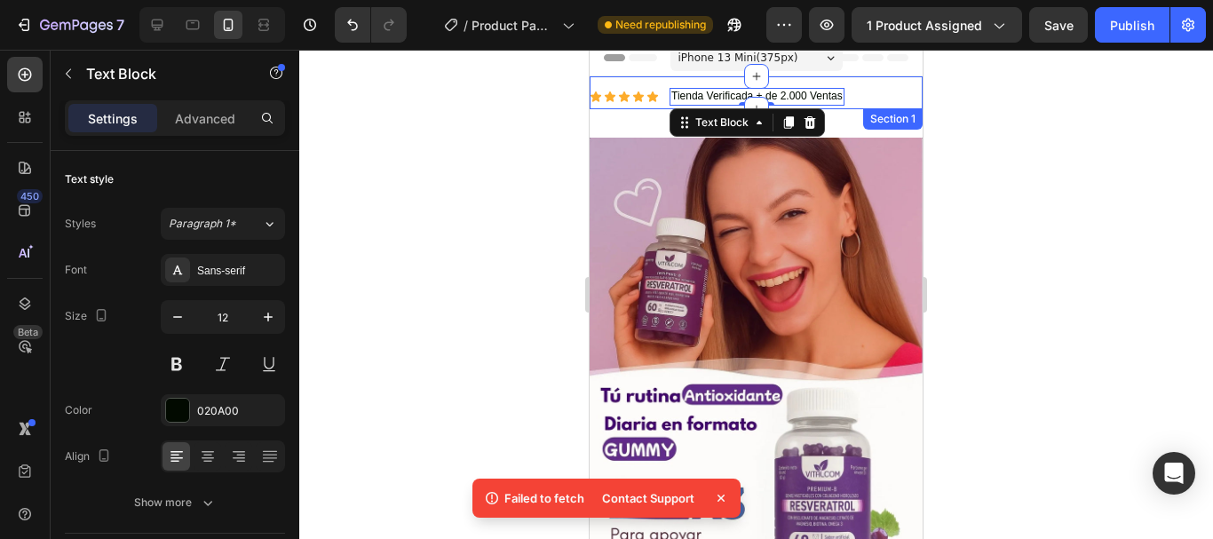
click at [880, 85] on div "Icon Icon Icon Icon Icon Icon List Tienda Verificada + de 2.000 Ventas Text Blo…" at bounding box center [756, 92] width 333 height 33
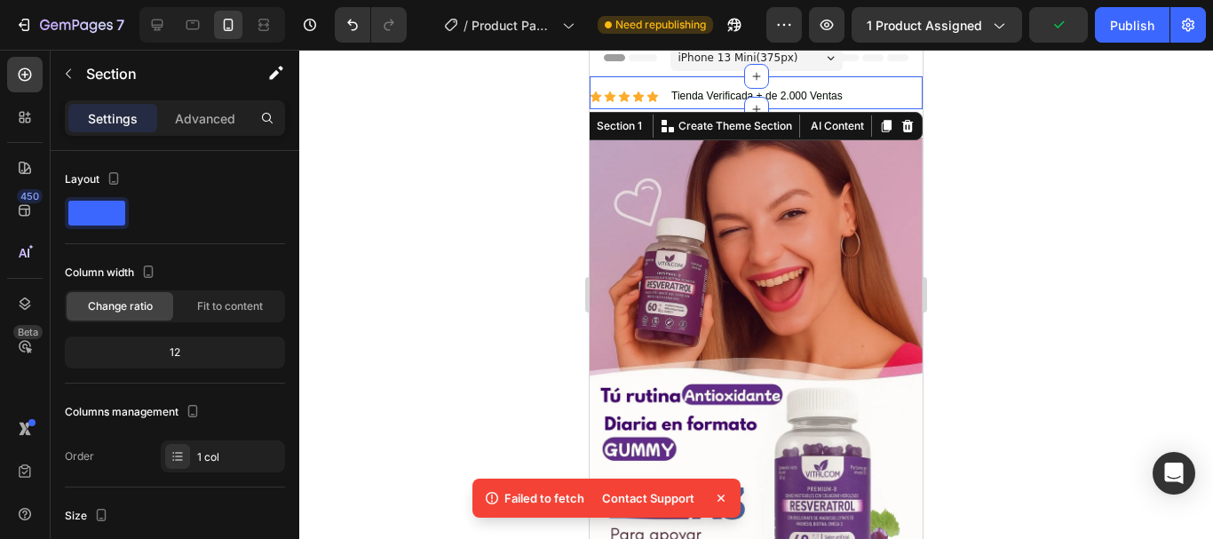
click at [977, 135] on div at bounding box center [756, 294] width 914 height 489
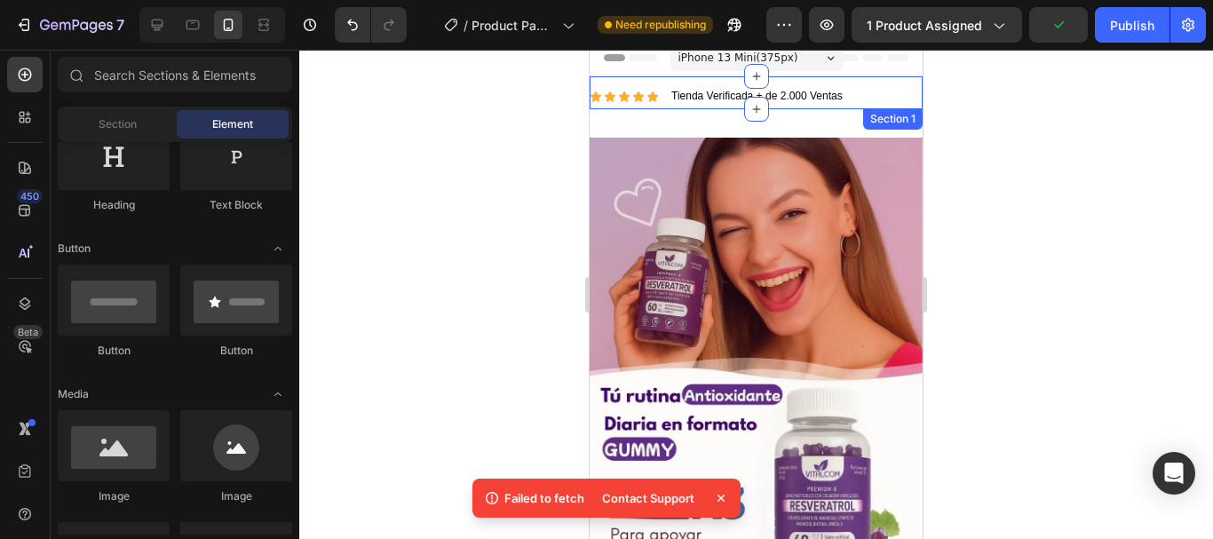
click at [865, 83] on div "Icon Icon Icon Icon Icon Icon List Tienda Verificada + de 2.000 Ventas Text Blo…" at bounding box center [756, 92] width 333 height 33
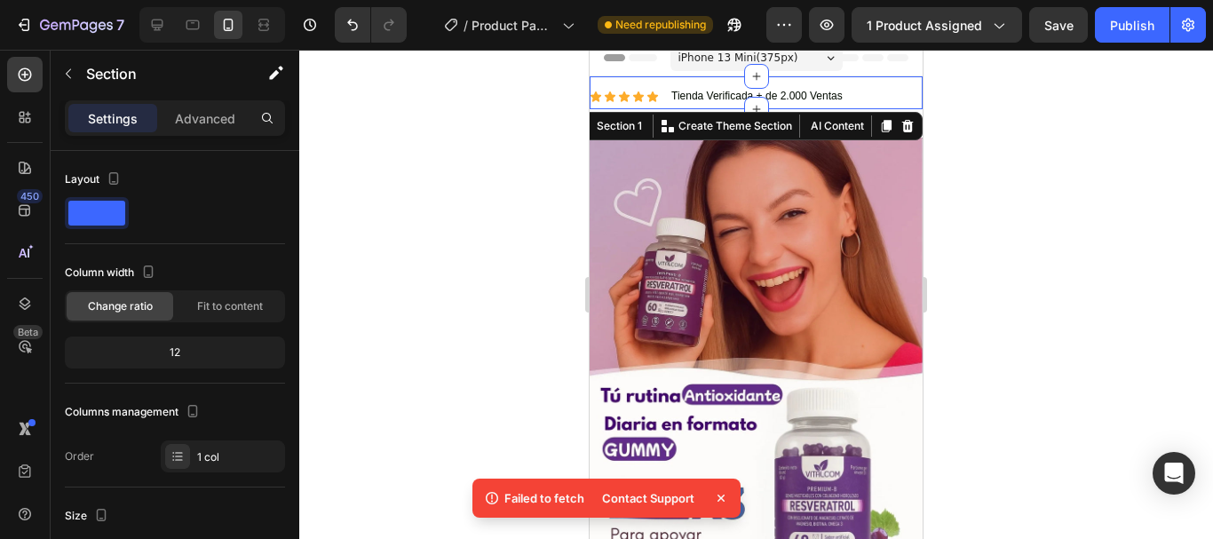
click at [983, 198] on div at bounding box center [756, 294] width 914 height 489
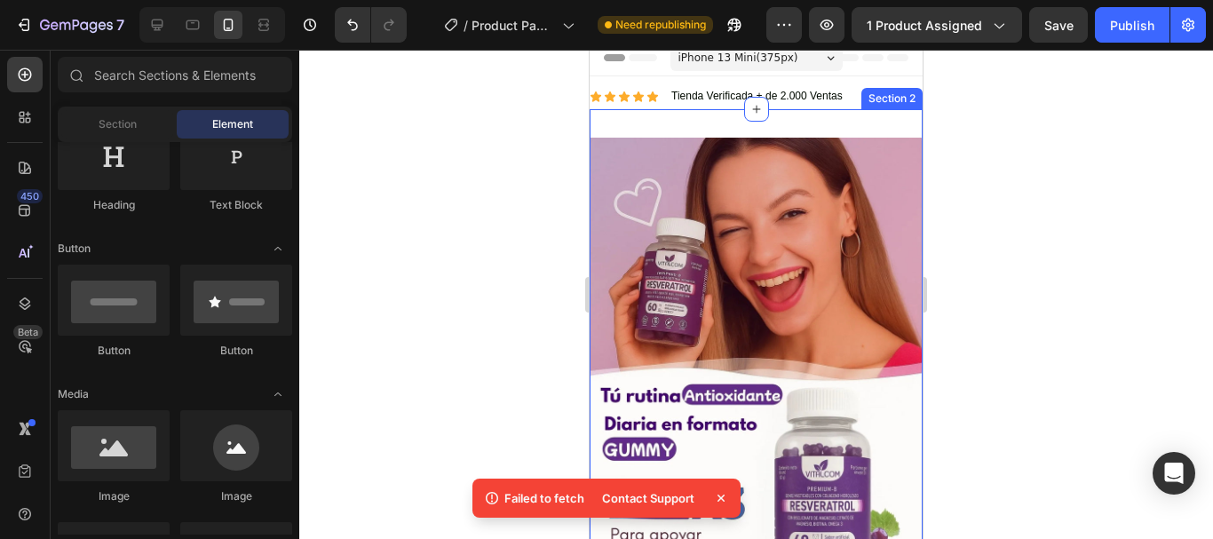
click at [814, 126] on div "Image Section 2" at bounding box center [756, 387] width 333 height 557
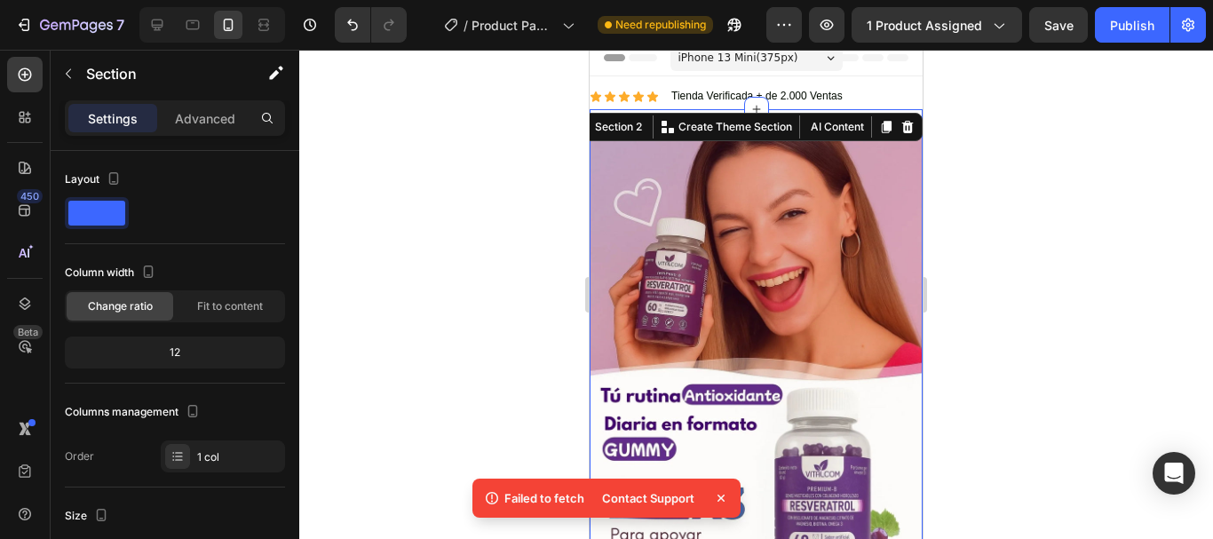
click at [974, 168] on div at bounding box center [756, 294] width 914 height 489
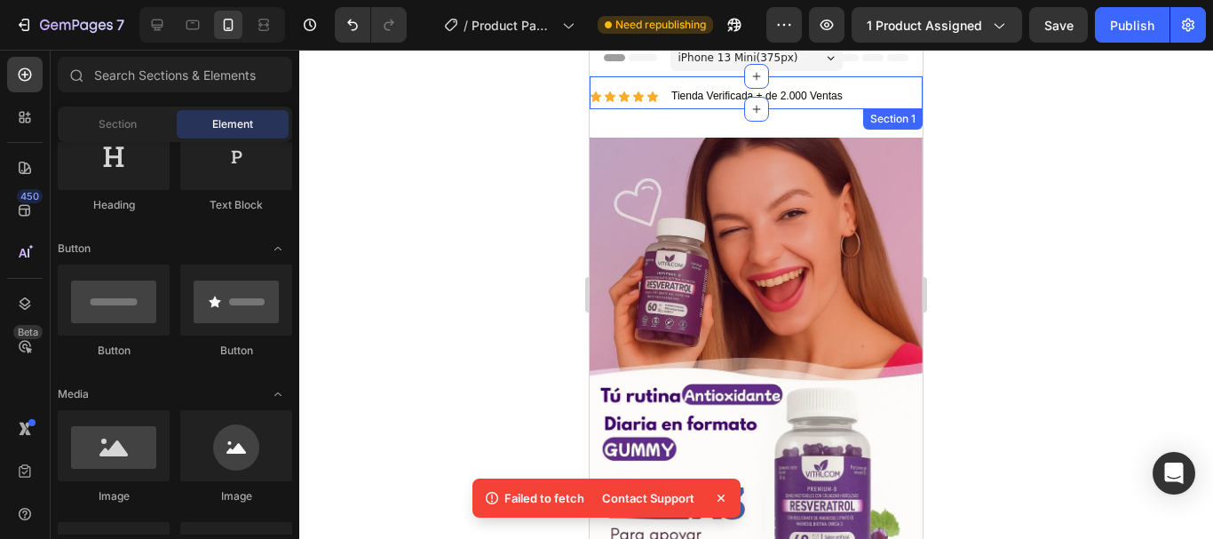
click at [854, 87] on div "Icon Icon Icon Icon Icon Icon List Tienda Verificada + de 2.000 Ventas Text Blo…" at bounding box center [756, 92] width 333 height 33
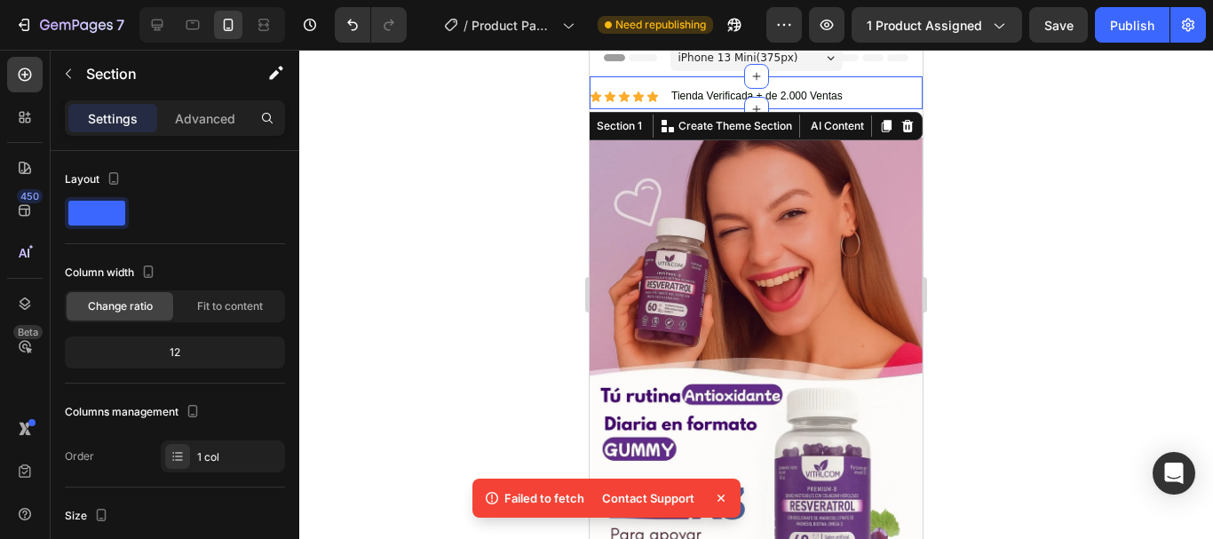
click at [1030, 196] on div at bounding box center [756, 294] width 914 height 489
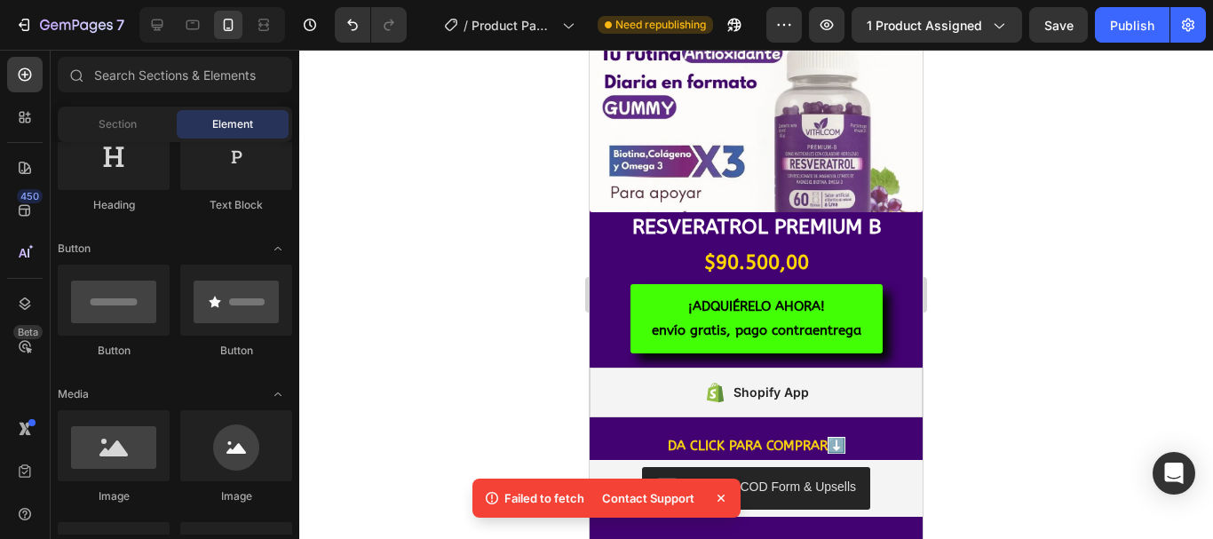
scroll to position [761, 0]
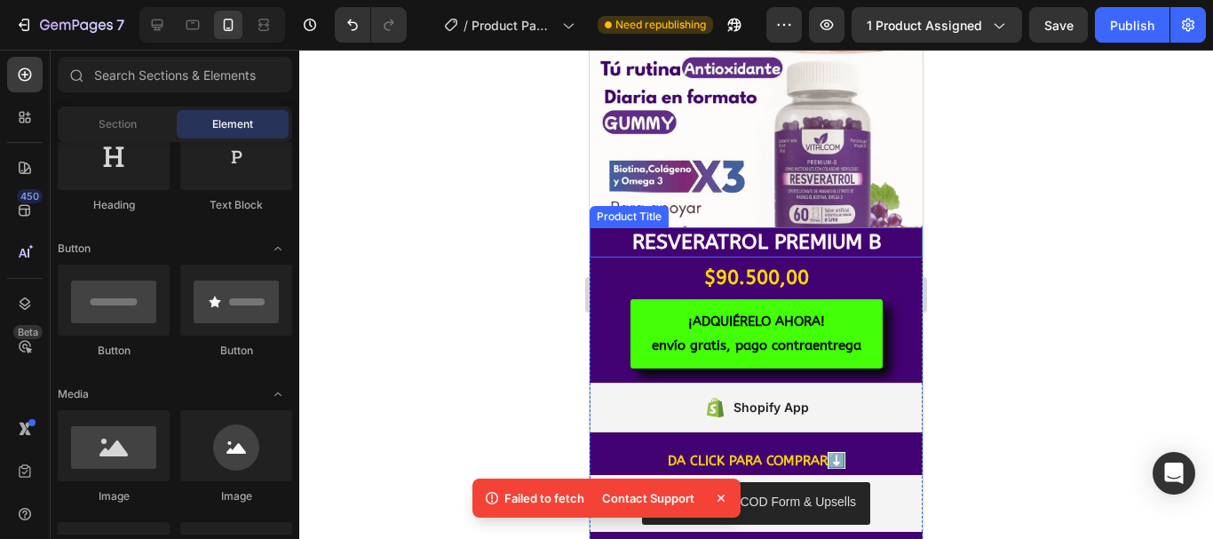
click at [814, 227] on h1 "RESVERATROL PREMIUM B" at bounding box center [756, 242] width 333 height 30
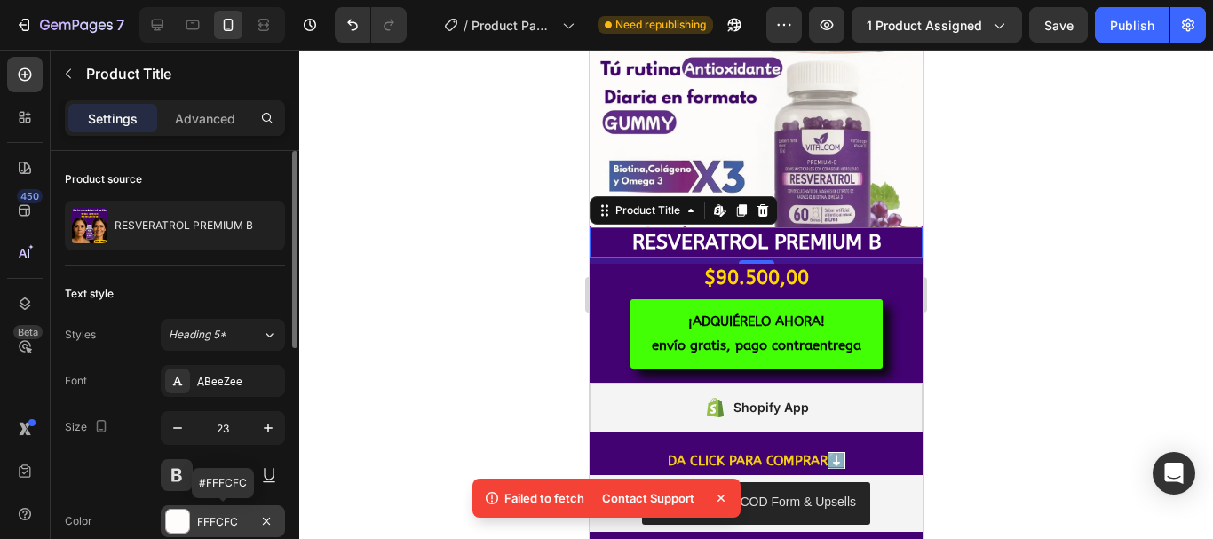
click at [183, 514] on div at bounding box center [177, 521] width 23 height 23
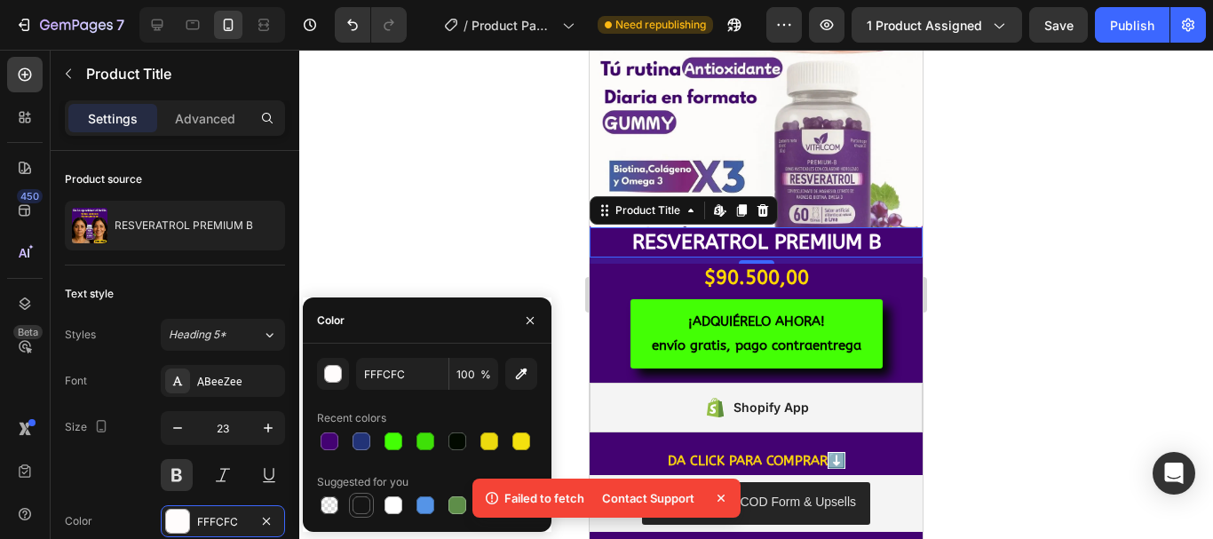
click at [357, 504] on div at bounding box center [362, 505] width 18 height 18
type input "151515"
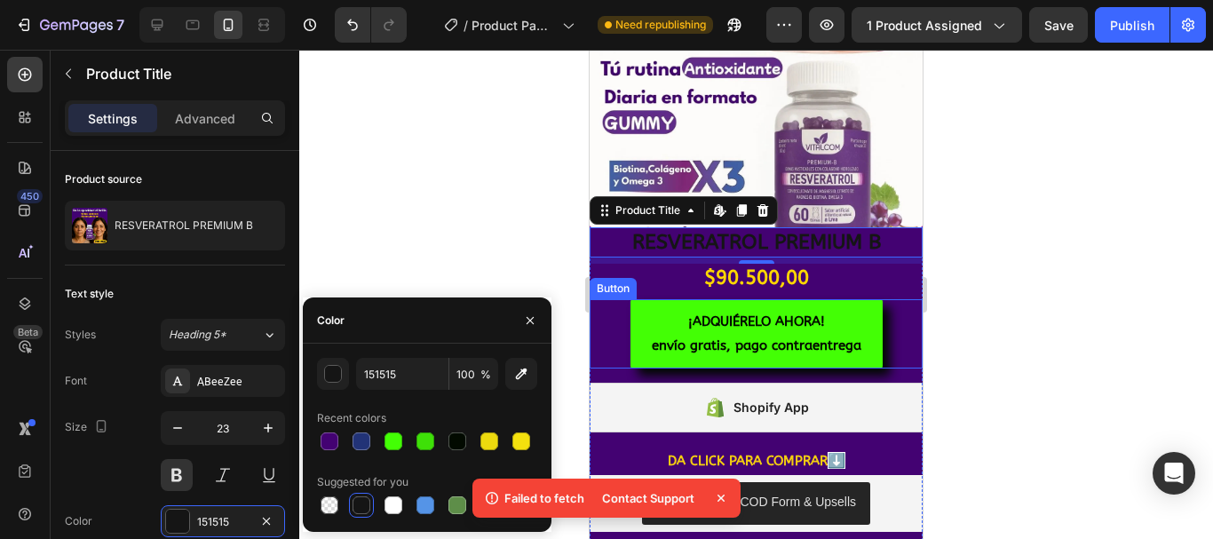
click at [604, 264] on div "$90.500,00" at bounding box center [756, 278] width 333 height 29
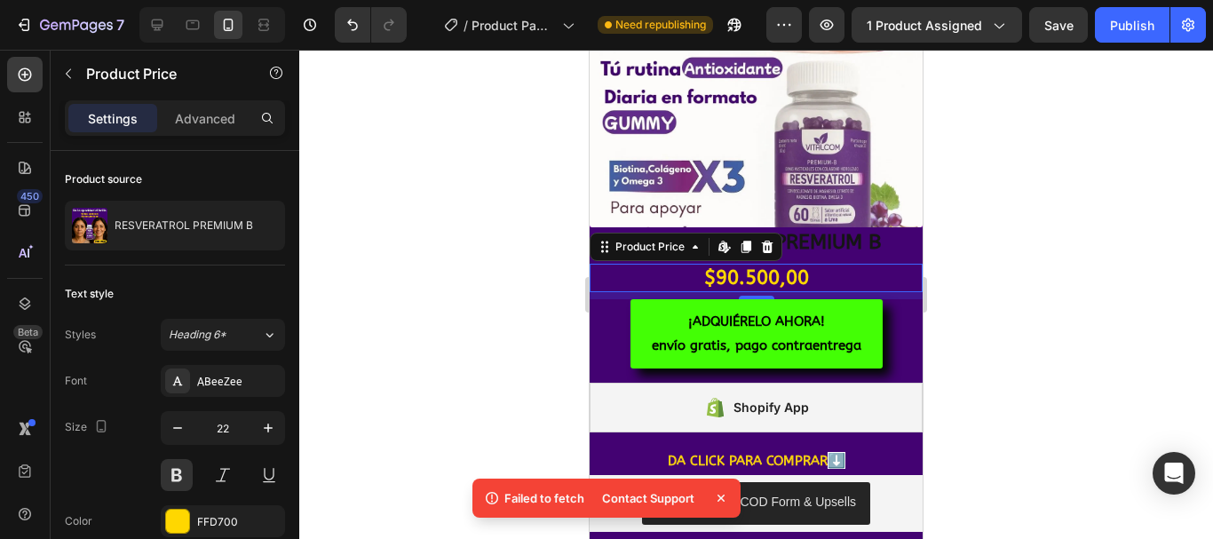
click at [980, 197] on div at bounding box center [756, 294] width 914 height 489
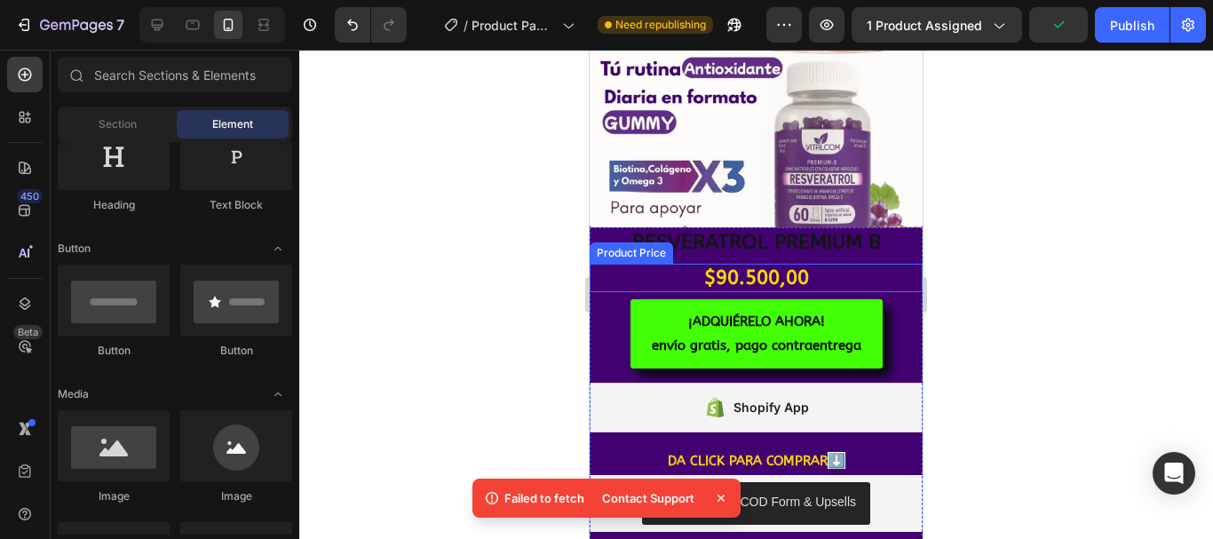
click at [599, 264] on div "$90.500,00" at bounding box center [756, 278] width 333 height 29
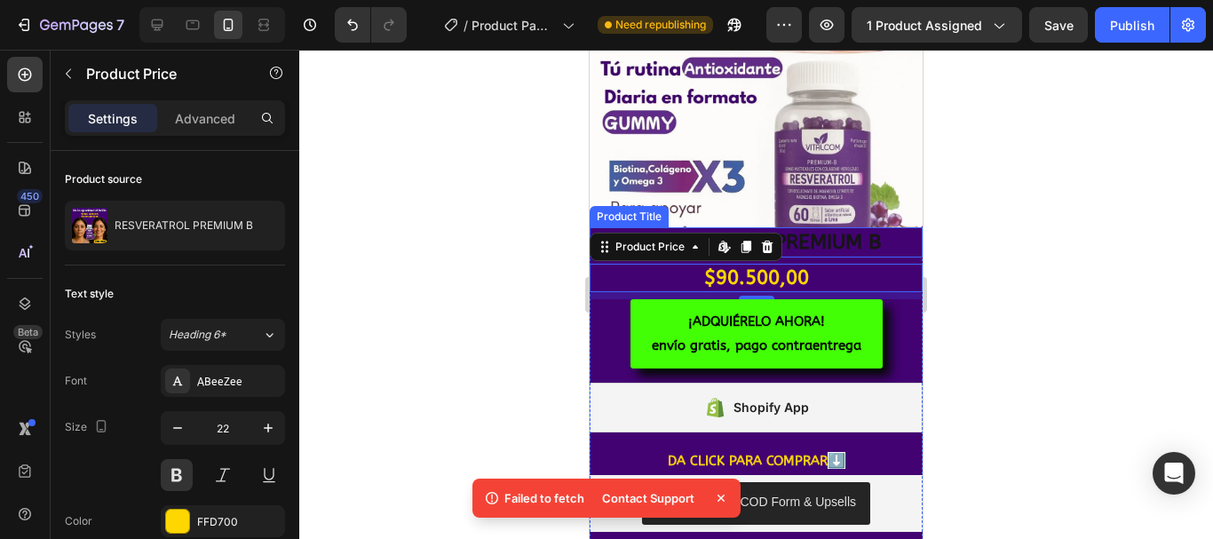
click at [896, 227] on h1 "RESVERATROL PREMIUM B" at bounding box center [756, 242] width 333 height 30
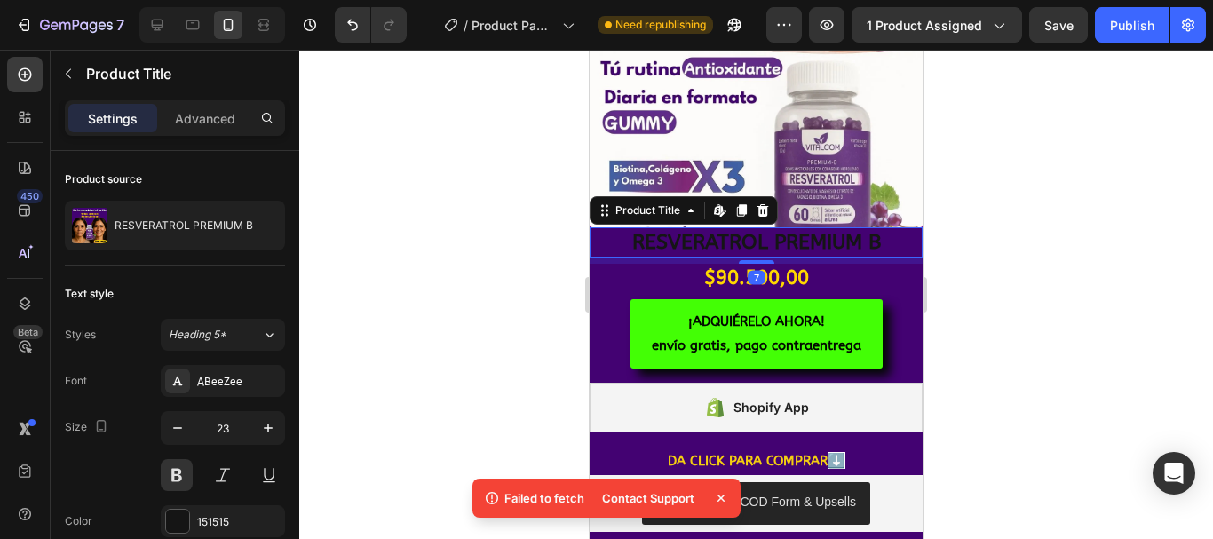
click at [888, 258] on div "7" at bounding box center [756, 261] width 333 height 6
click at [979, 273] on div at bounding box center [756, 294] width 914 height 489
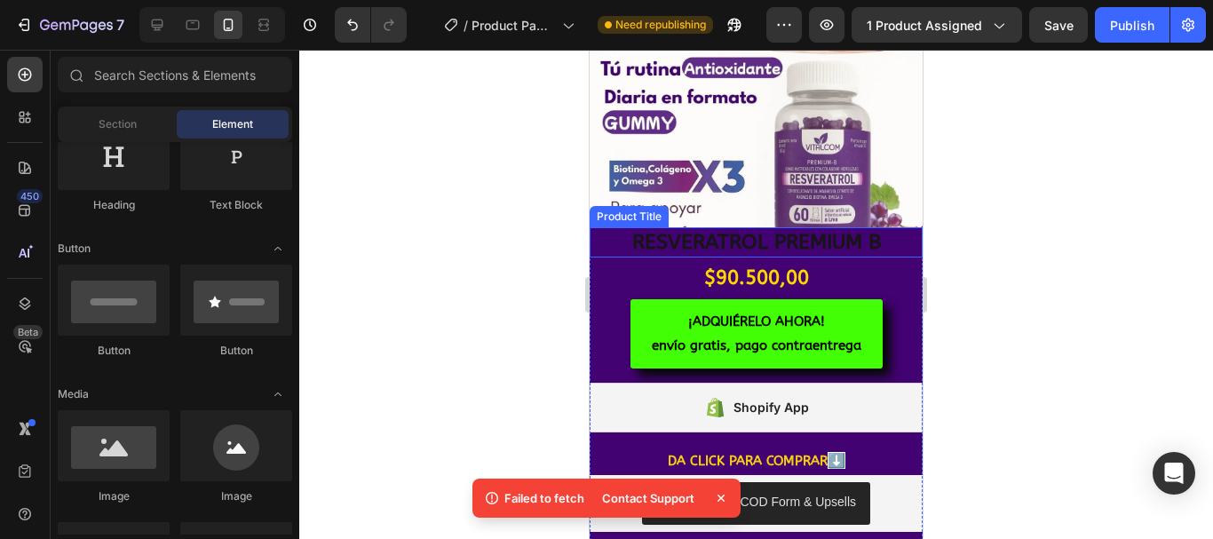
click at [873, 230] on h1 "RESVERATROL PREMIUM B" at bounding box center [756, 242] width 333 height 30
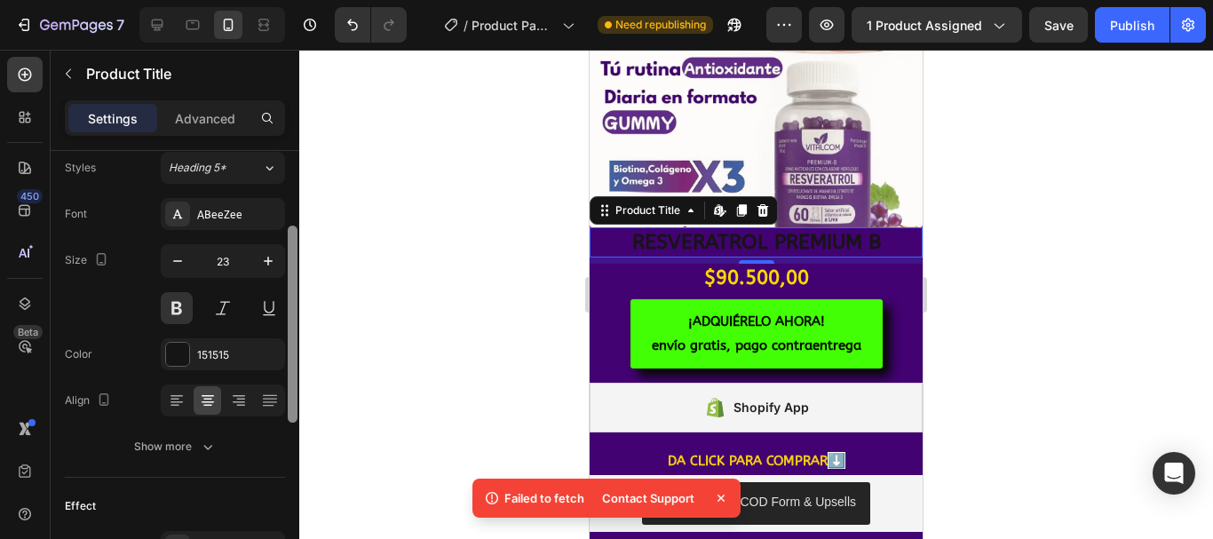
scroll to position [147, 0]
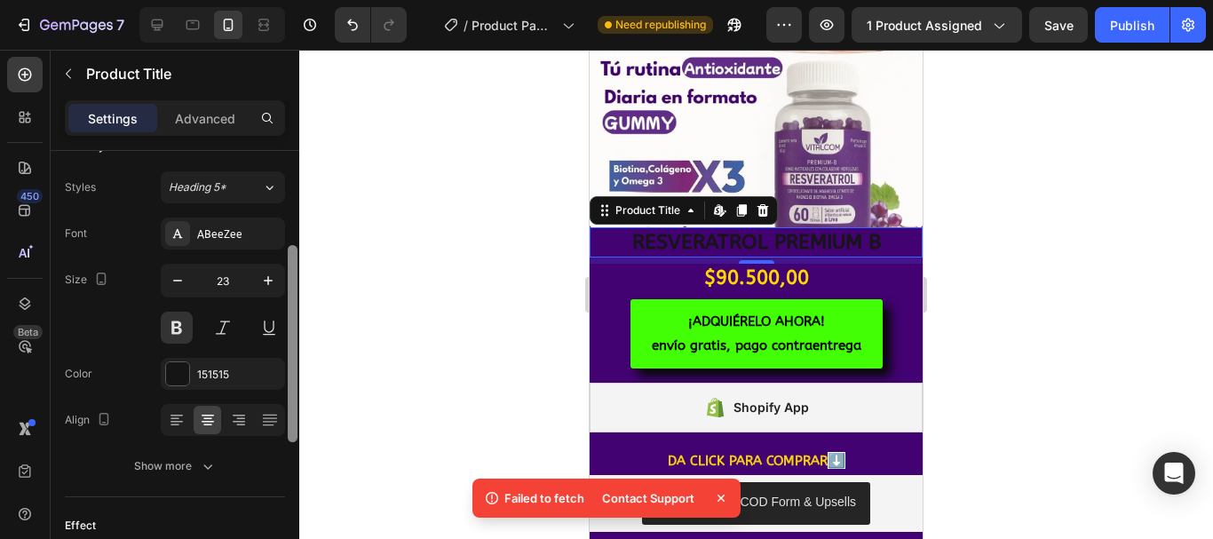
drag, startPoint x: 294, startPoint y: 263, endPoint x: 322, endPoint y: 330, distance: 72.4
click at [322, 0] on div "7 / Product Page - [DATE] 13:44:18 Need republishing Preview 1 product assigned…" at bounding box center [606, 0] width 1213 height 0
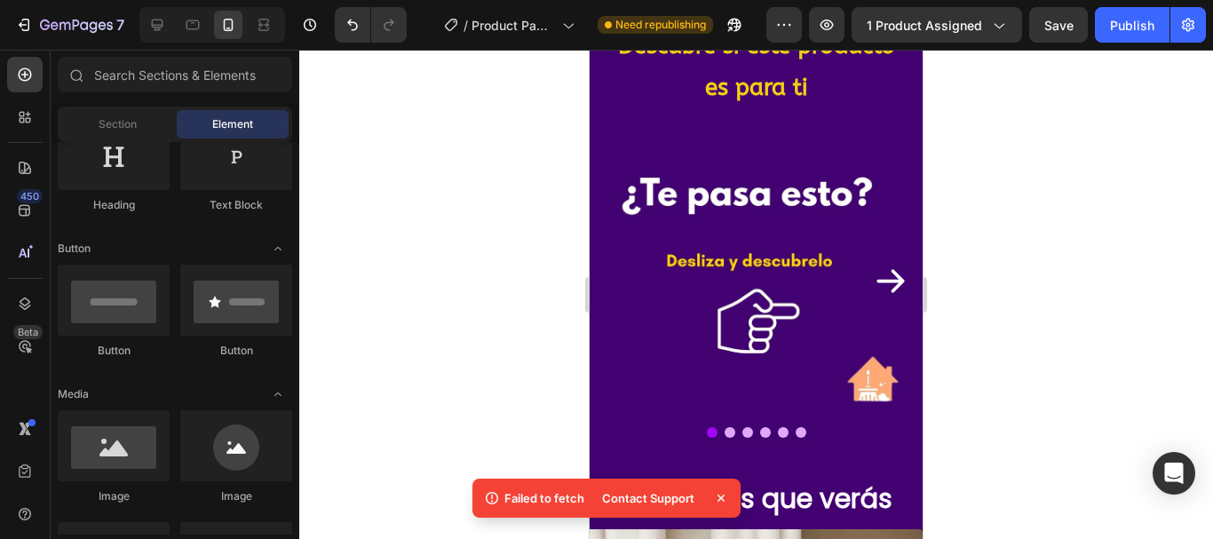
scroll to position [1466, 0]
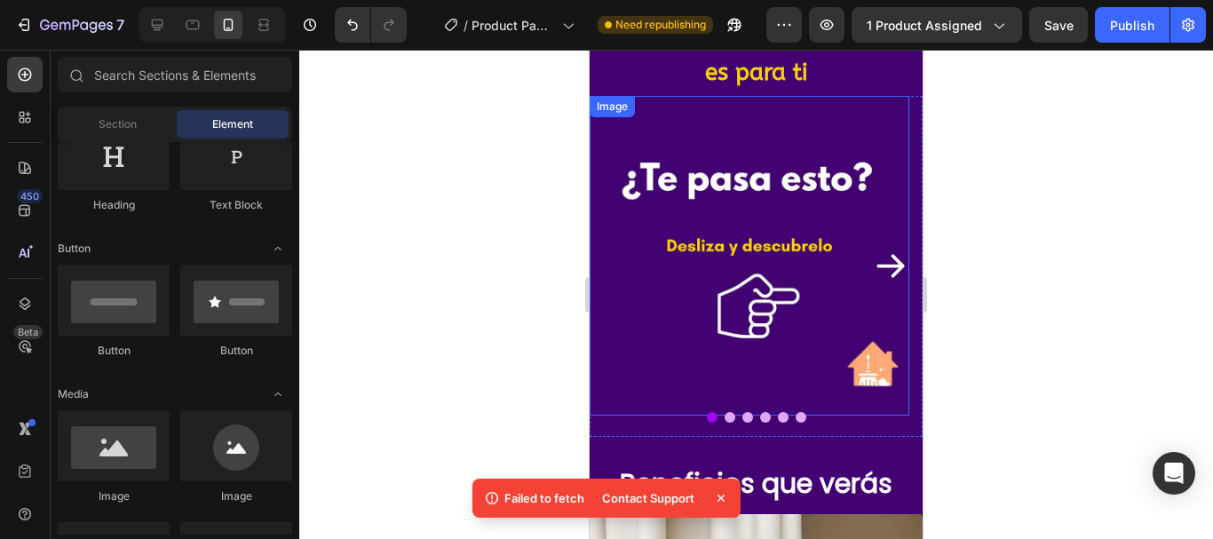
click at [830, 174] on img at bounding box center [750, 256] width 320 height 320
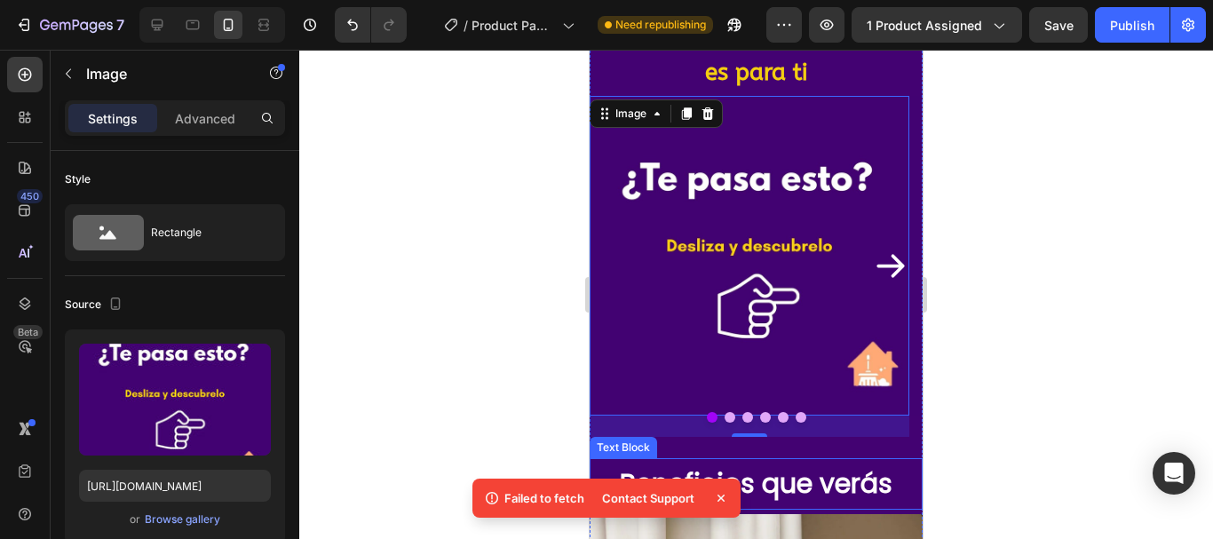
click at [717, 460] on p "Beneficios que verás" at bounding box center [757, 484] width 330 height 48
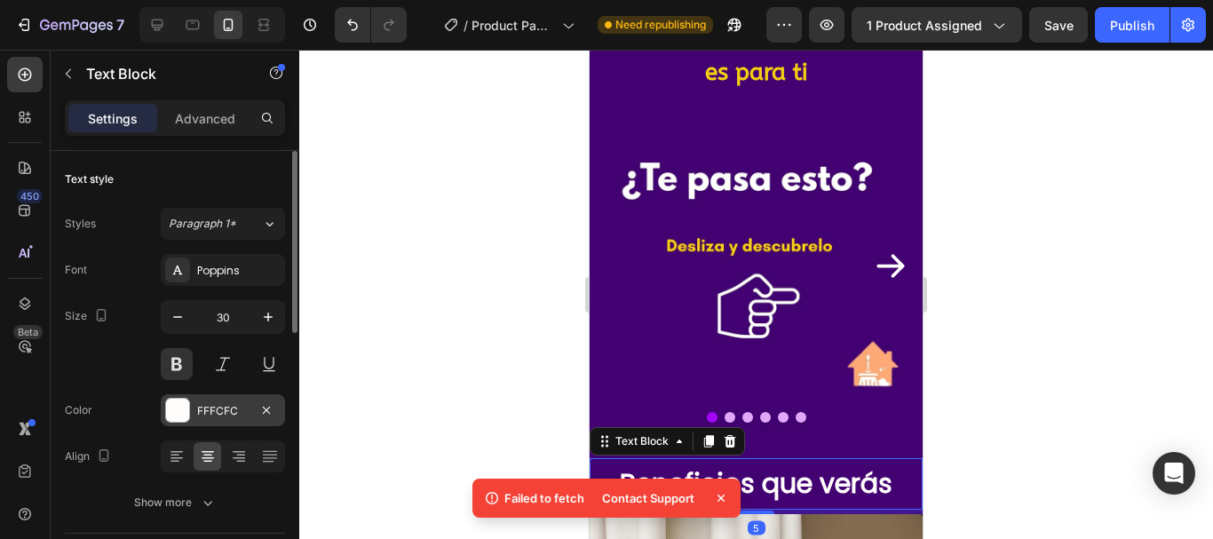
click at [172, 409] on div at bounding box center [177, 410] width 23 height 23
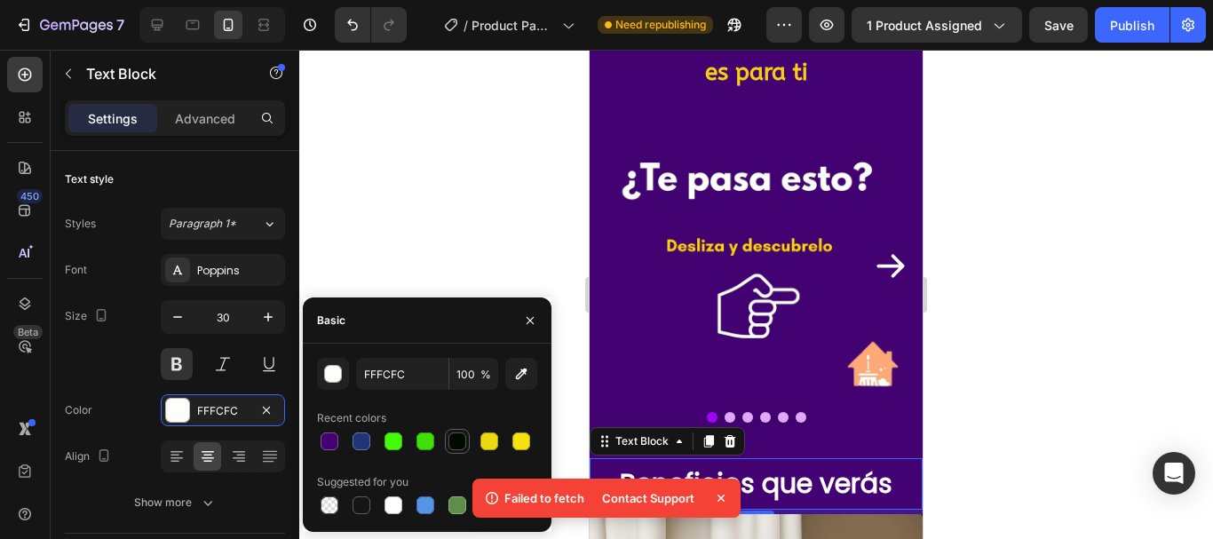
click at [454, 431] on div at bounding box center [457, 441] width 21 height 21
type input "020A00"
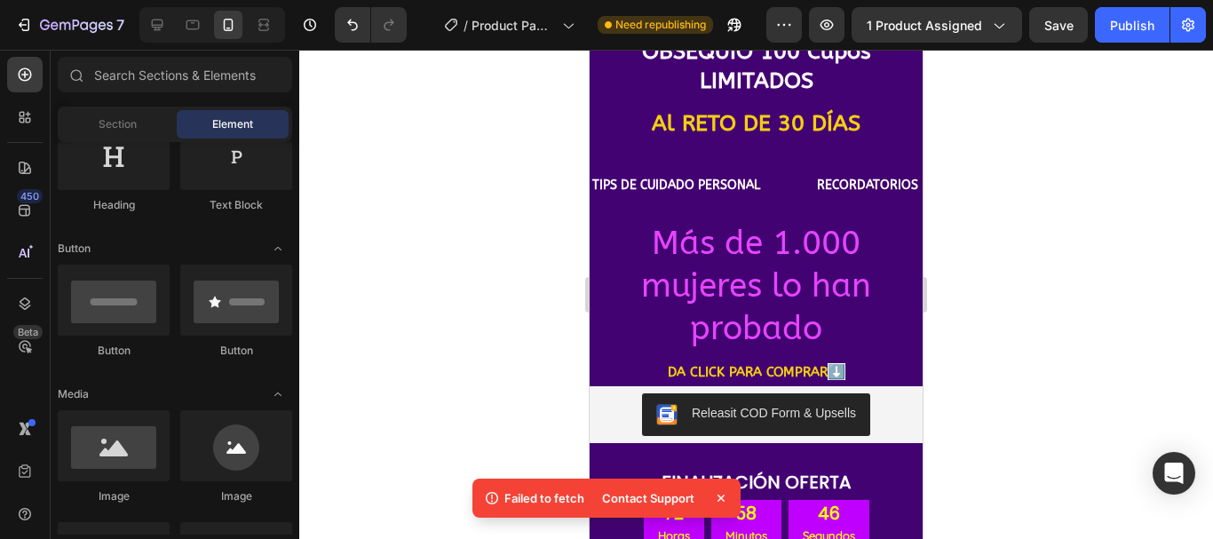
scroll to position [6328, 0]
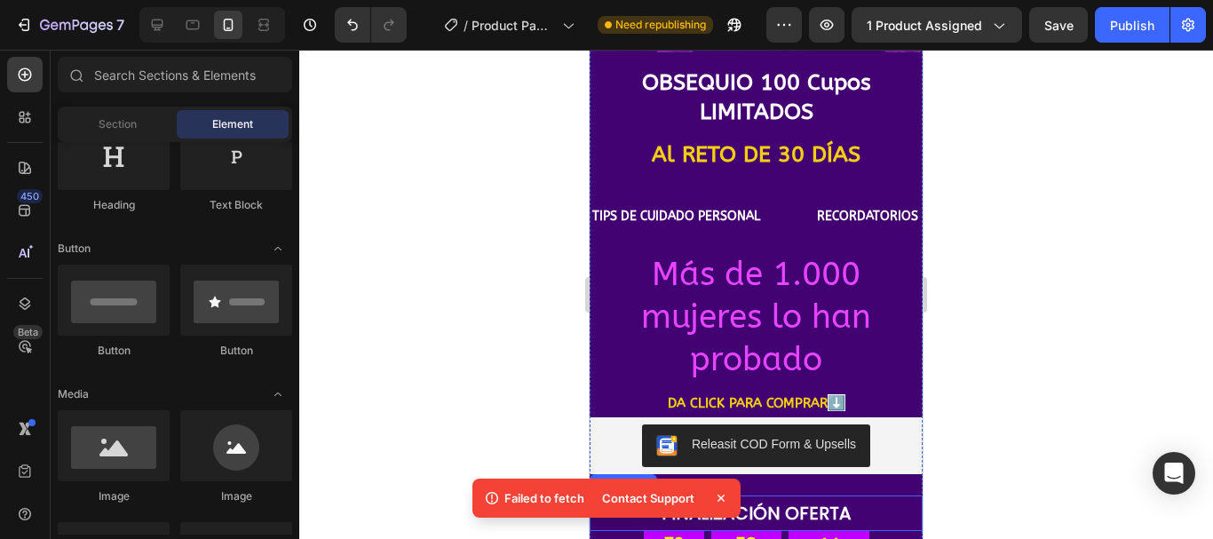
click at [794, 497] on p "FINALIZACIÓN OFERTA" at bounding box center [757, 513] width 330 height 32
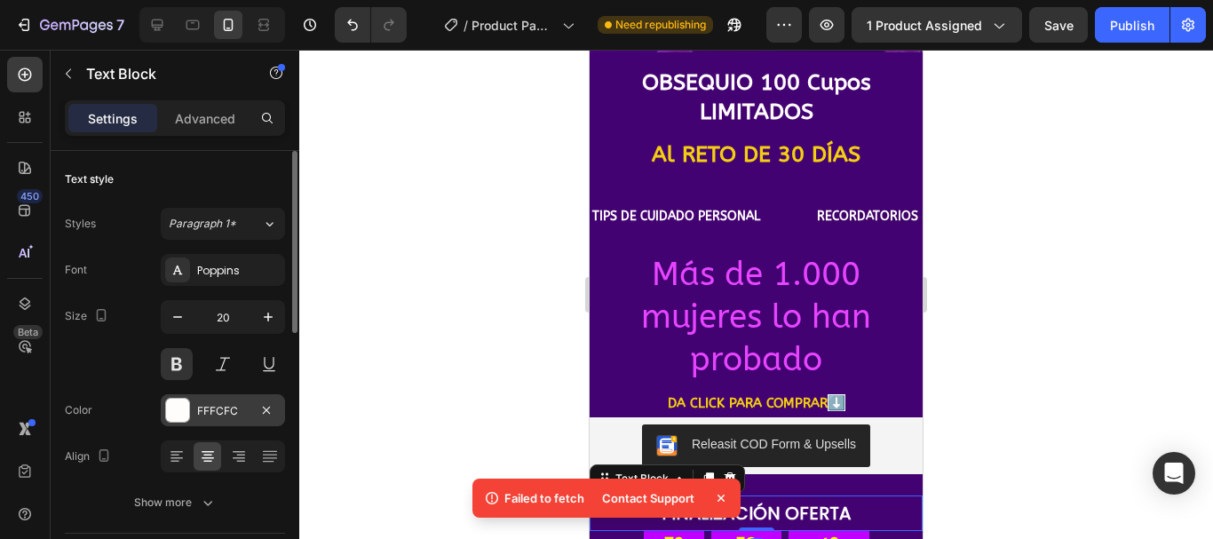
click at [179, 400] on div at bounding box center [177, 410] width 23 height 23
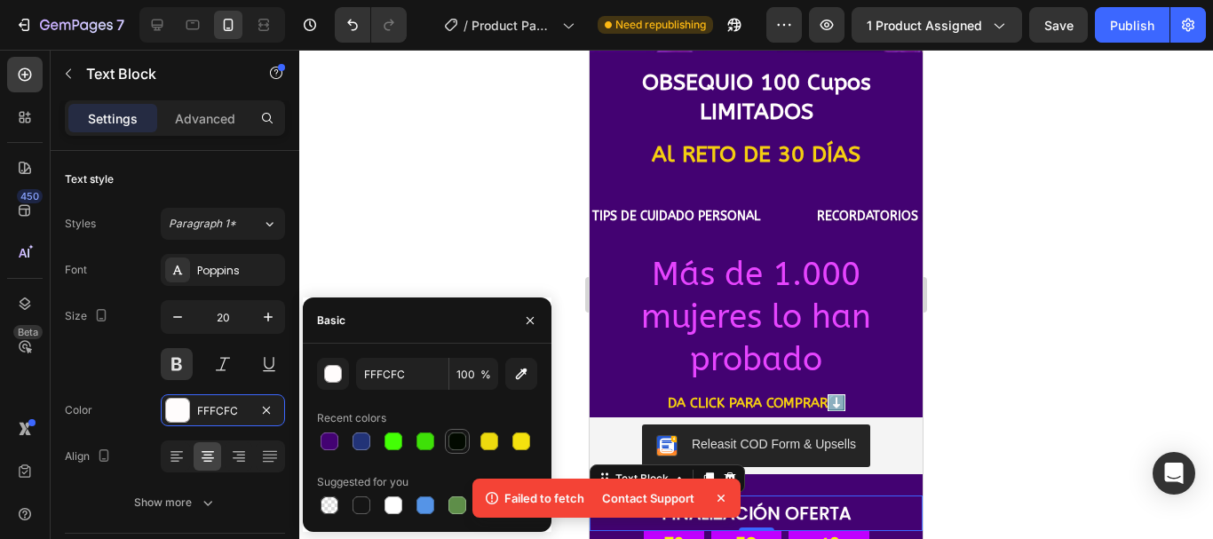
click at [464, 444] on div at bounding box center [458, 442] width 18 height 18
type input "020A00"
click at [533, 286] on div at bounding box center [756, 294] width 914 height 489
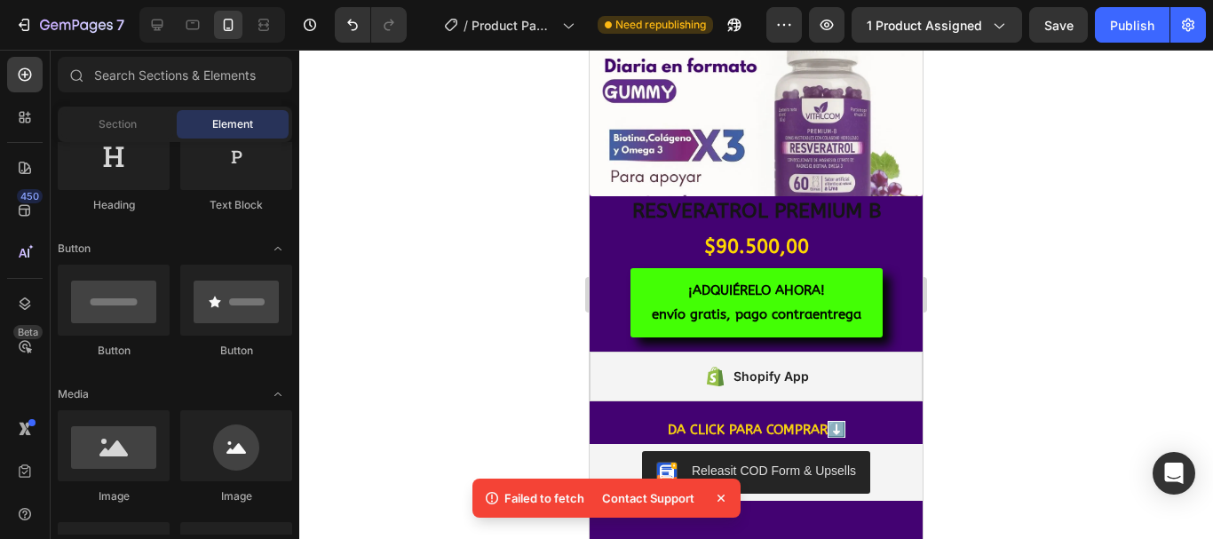
scroll to position [298, 0]
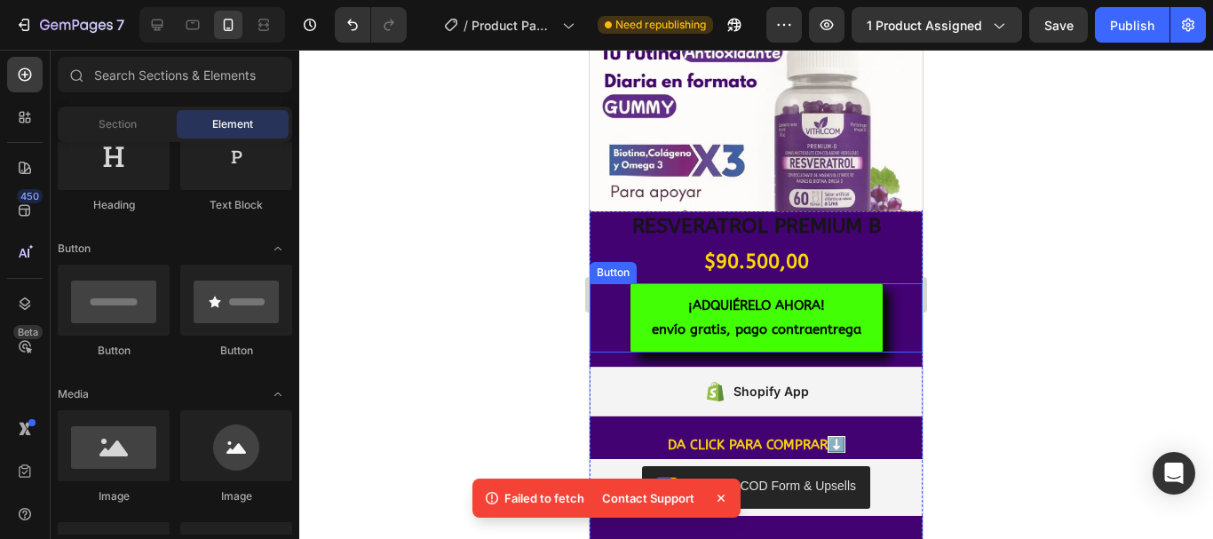
click at [890, 304] on div "¡ADQUIÉRELO AHORA! envío gratis, pago contraentrega Button" at bounding box center [756, 317] width 333 height 69
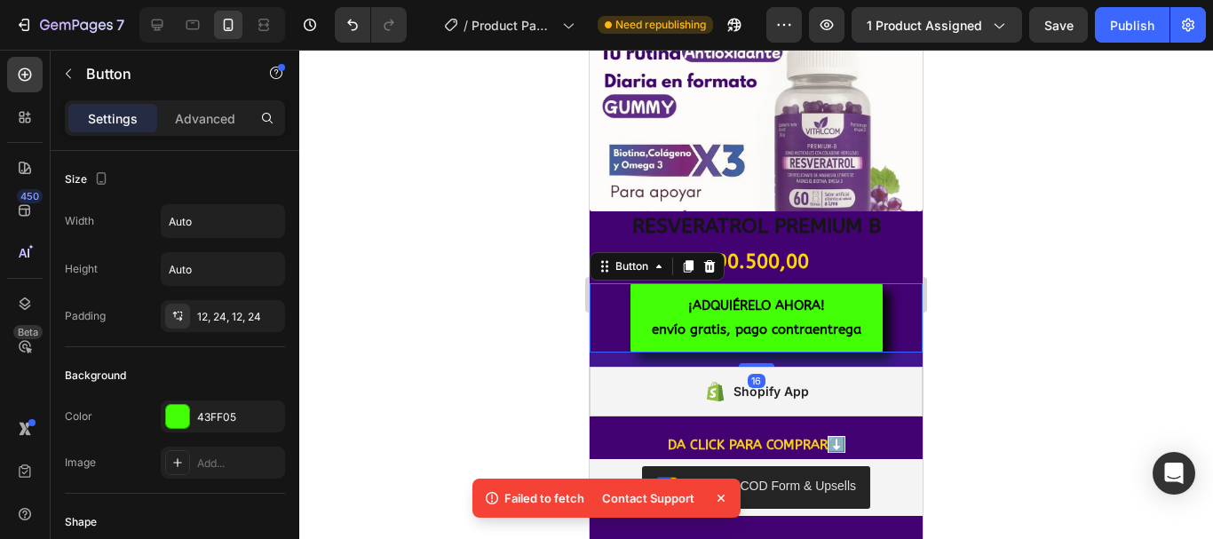
click at [890, 353] on div "16" at bounding box center [756, 360] width 333 height 14
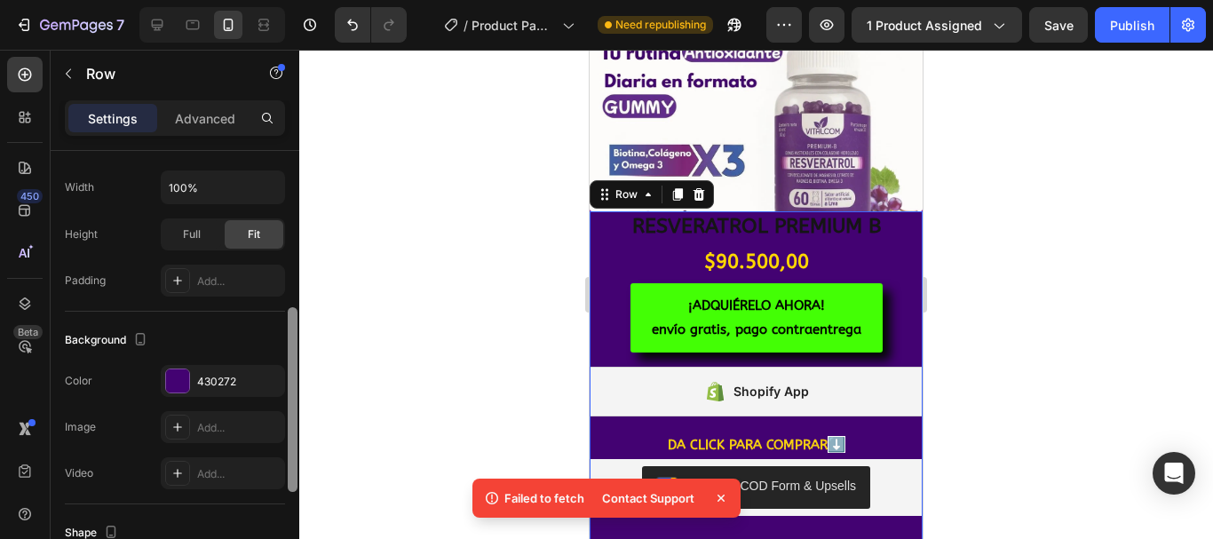
scroll to position [379, 0]
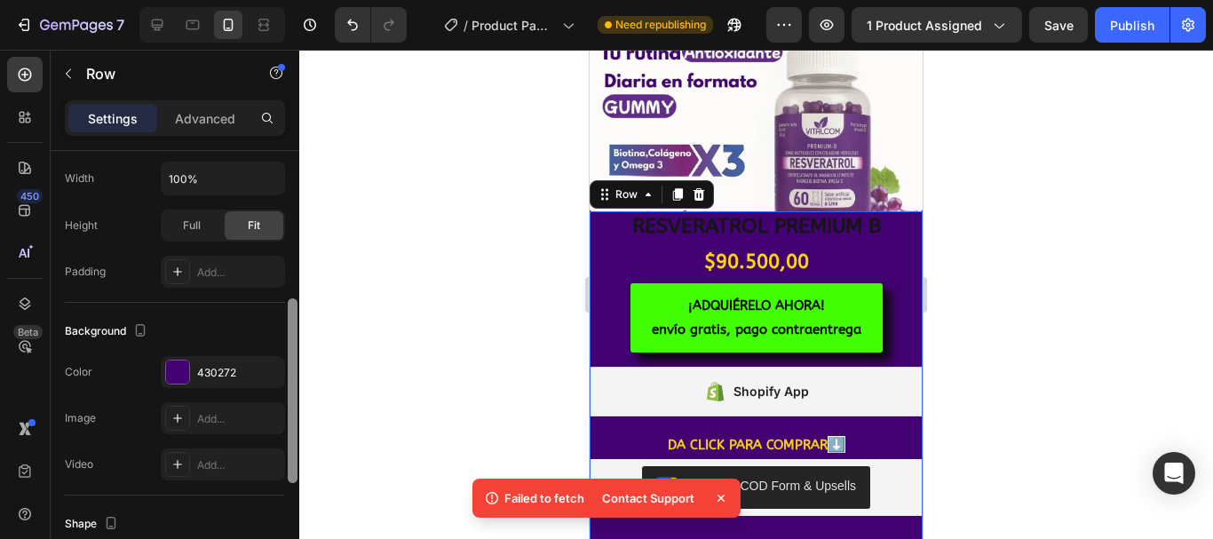
drag, startPoint x: 292, startPoint y: 211, endPoint x: 320, endPoint y: 372, distance: 163.1
click at [320, 0] on div "7 / Product Page - [DATE] 13:44:18 Need republishing Preview 1 product assigned…" at bounding box center [606, 0] width 1213 height 0
click at [192, 374] on div "430272" at bounding box center [223, 372] width 124 height 32
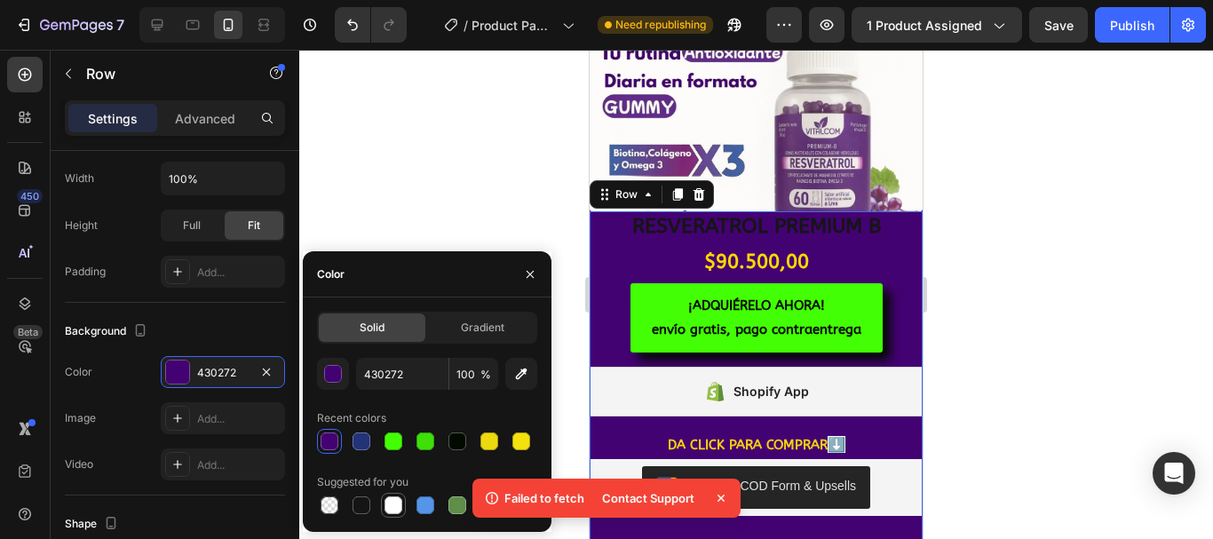
click at [398, 512] on div at bounding box center [394, 505] width 18 height 18
type input "FFFFFF"
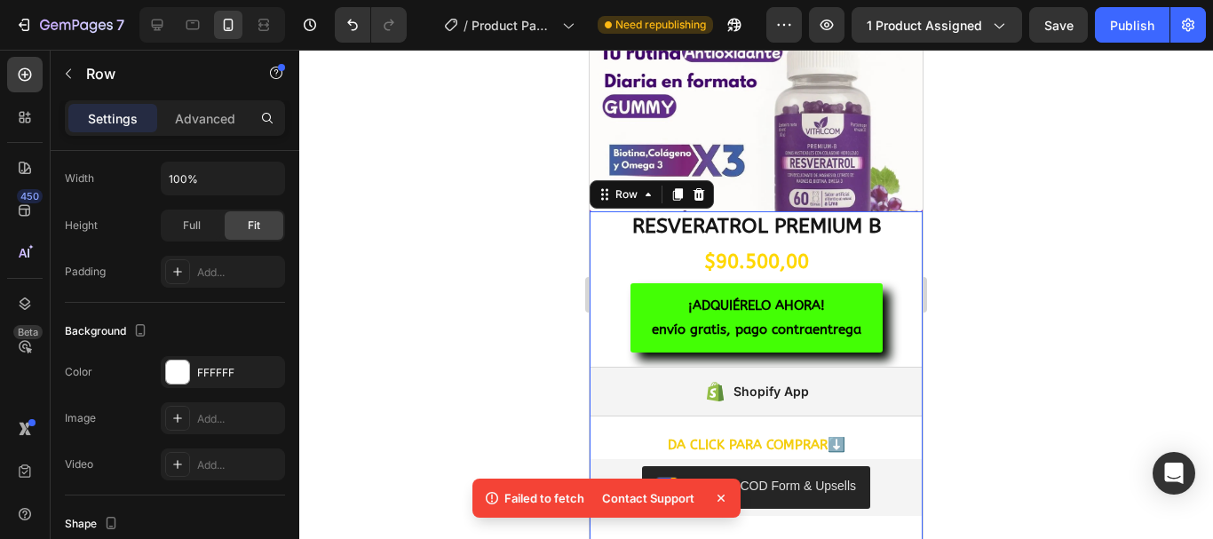
click at [427, 211] on div at bounding box center [756, 294] width 914 height 489
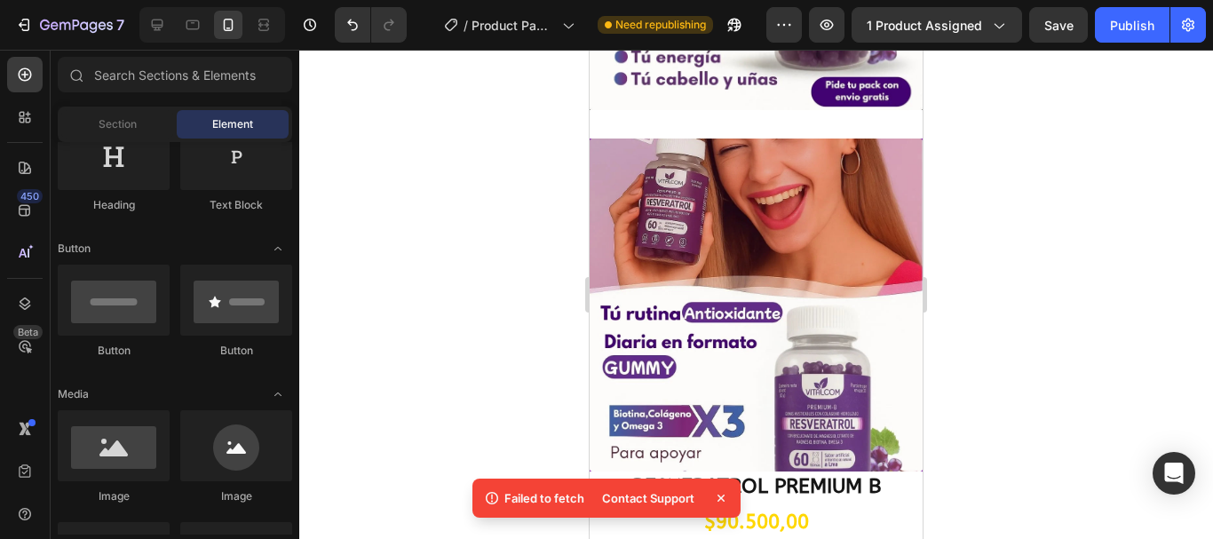
scroll to position [506, 0]
